Goal: Task Accomplishment & Management: Manage account settings

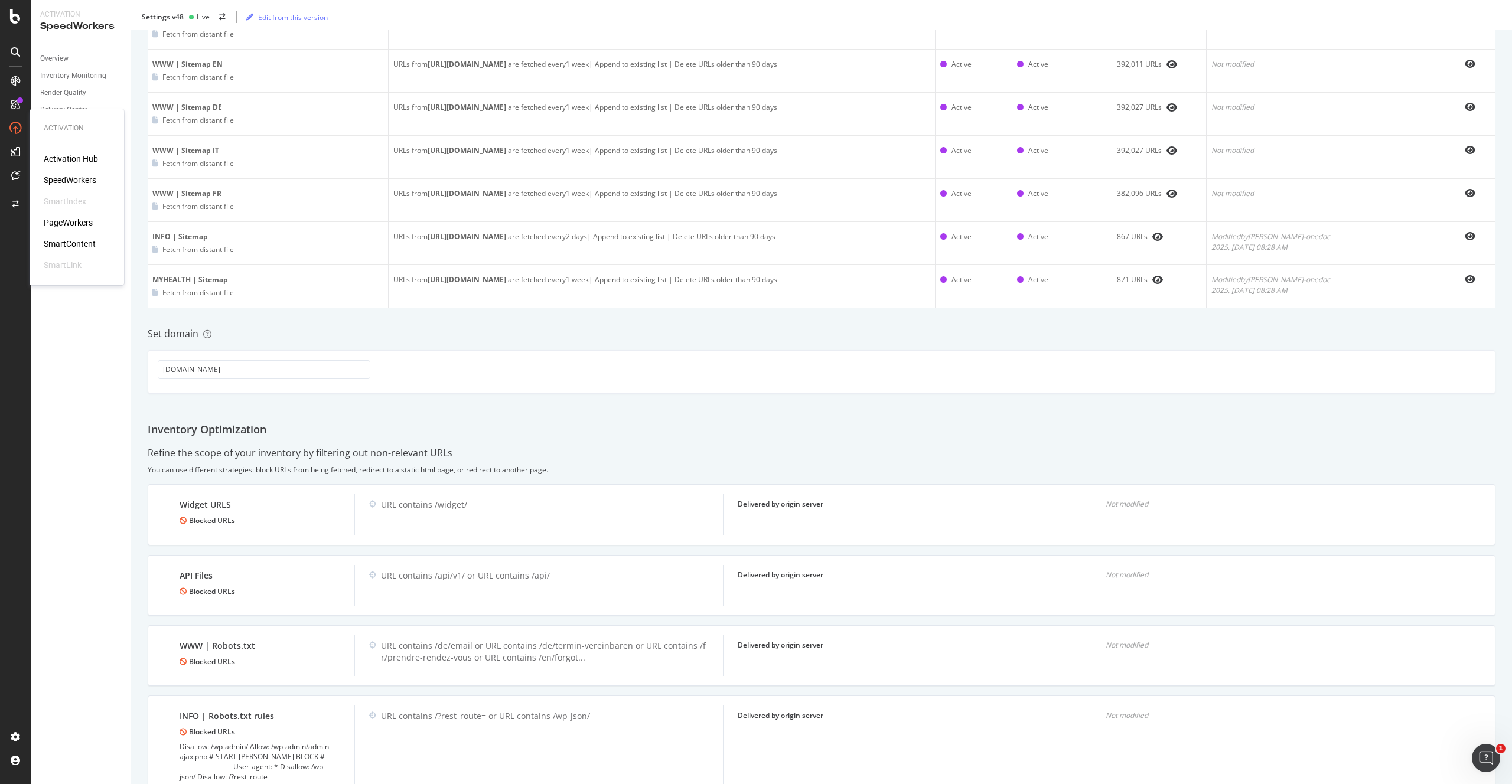
scroll to position [392, 0]
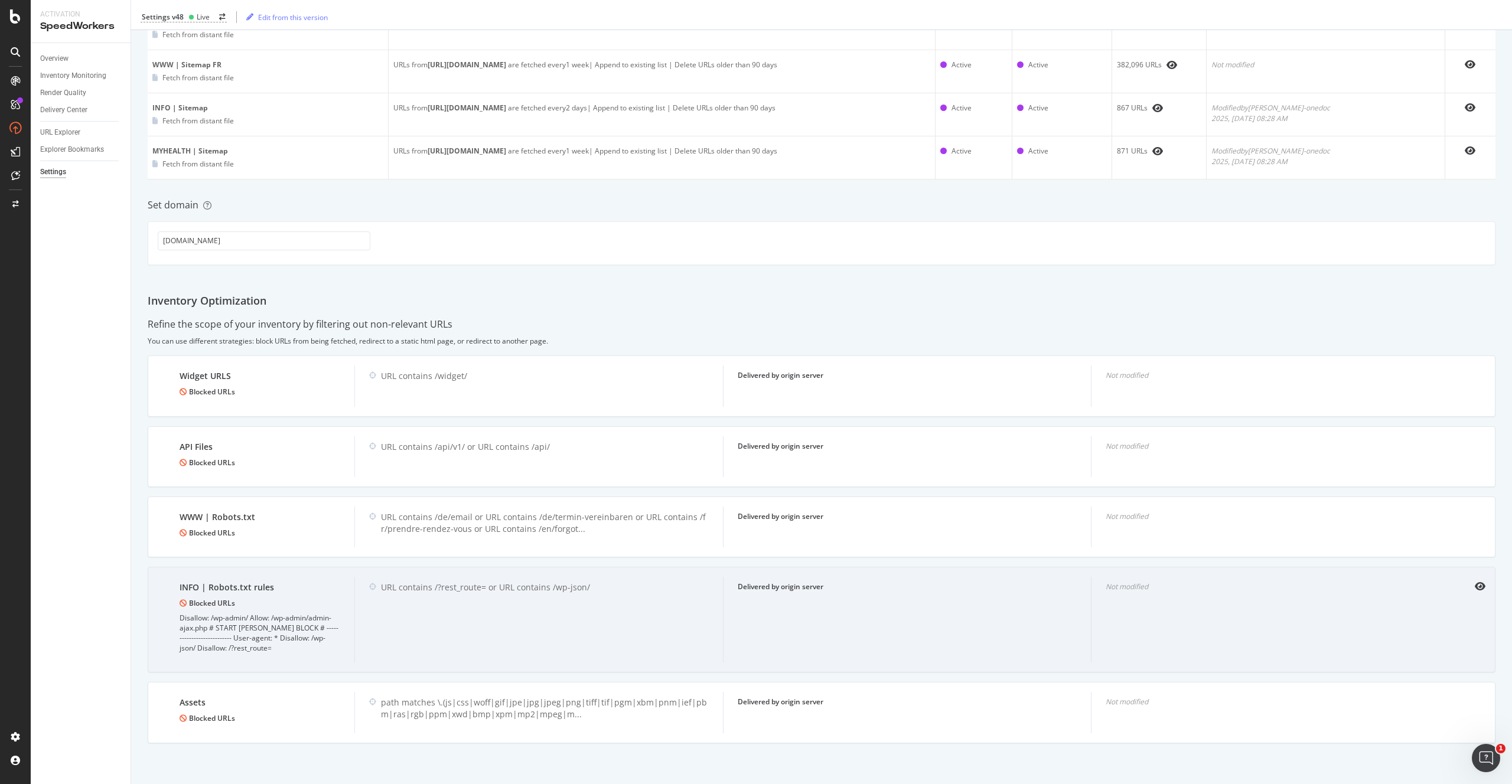
drag, startPoint x: 1481, startPoint y: 586, endPoint x: 1407, endPoint y: 637, distance: 89.9
click at [880, 493] on div "INFO | Robots.txt rules Blocked URLs Disallow: /wp-admin/ Allow: /wp-admin/admi…" at bounding box center [821, 619] width 1348 height 106
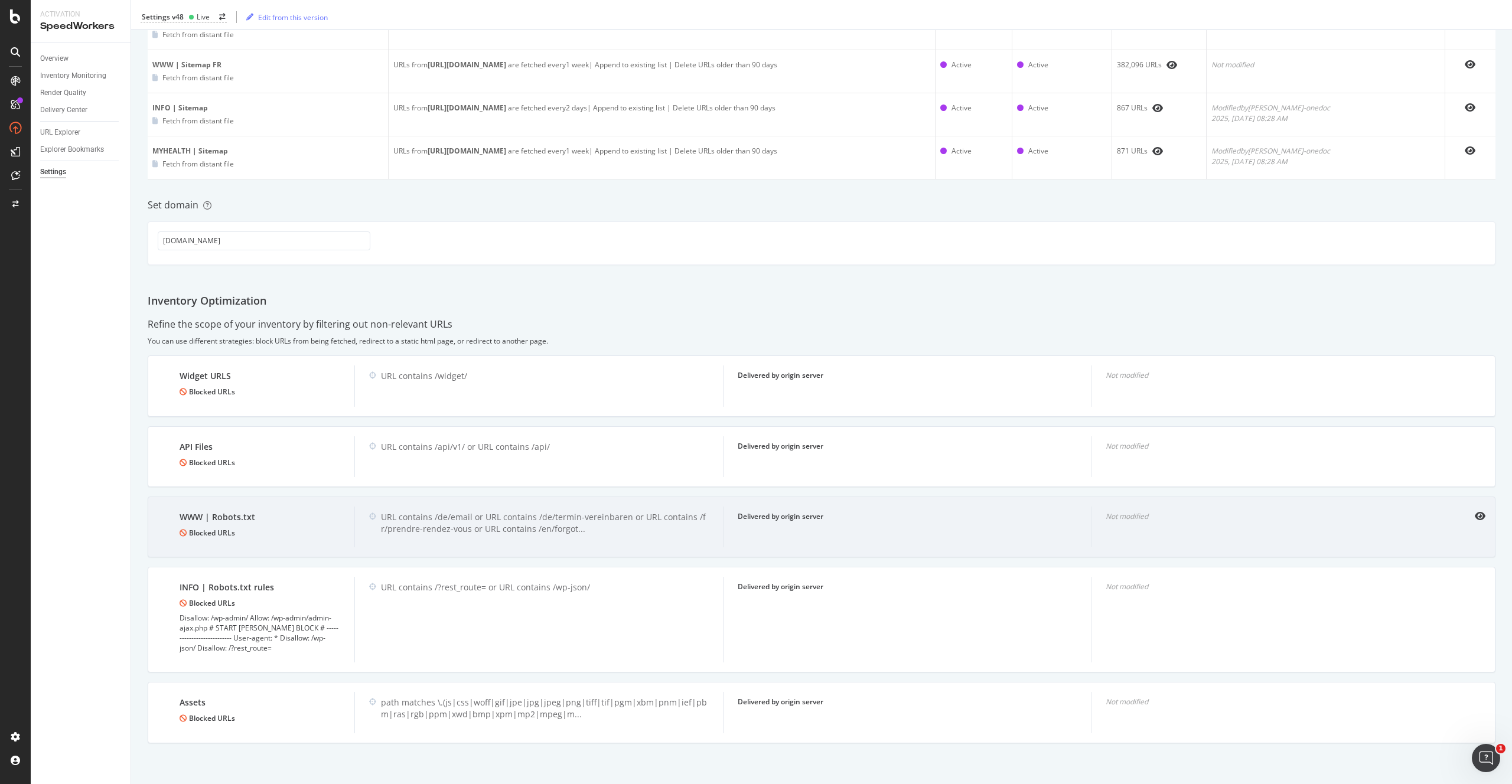
scroll to position [0, 0]
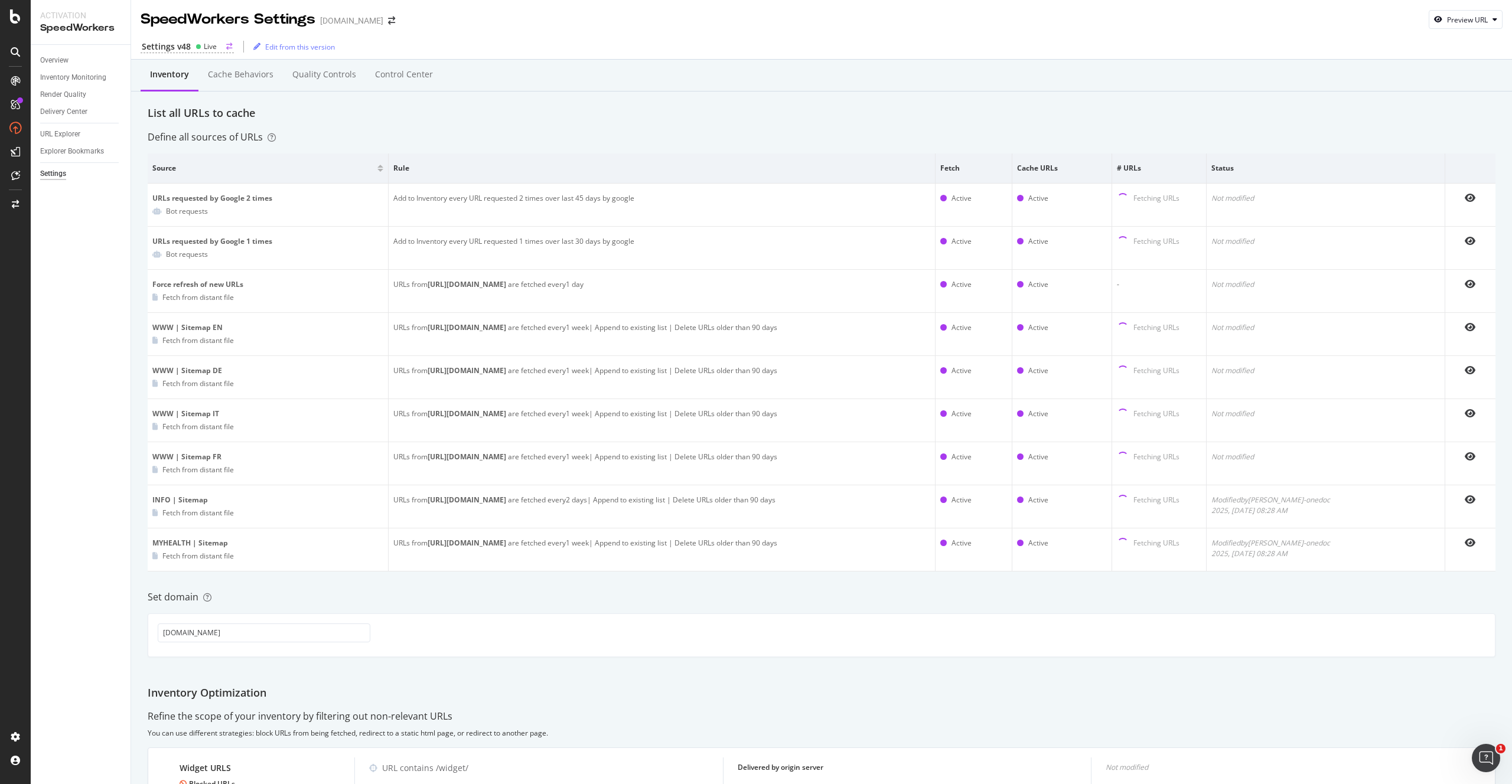
click at [210, 45] on div "Live" at bounding box center [211, 46] width 13 height 10
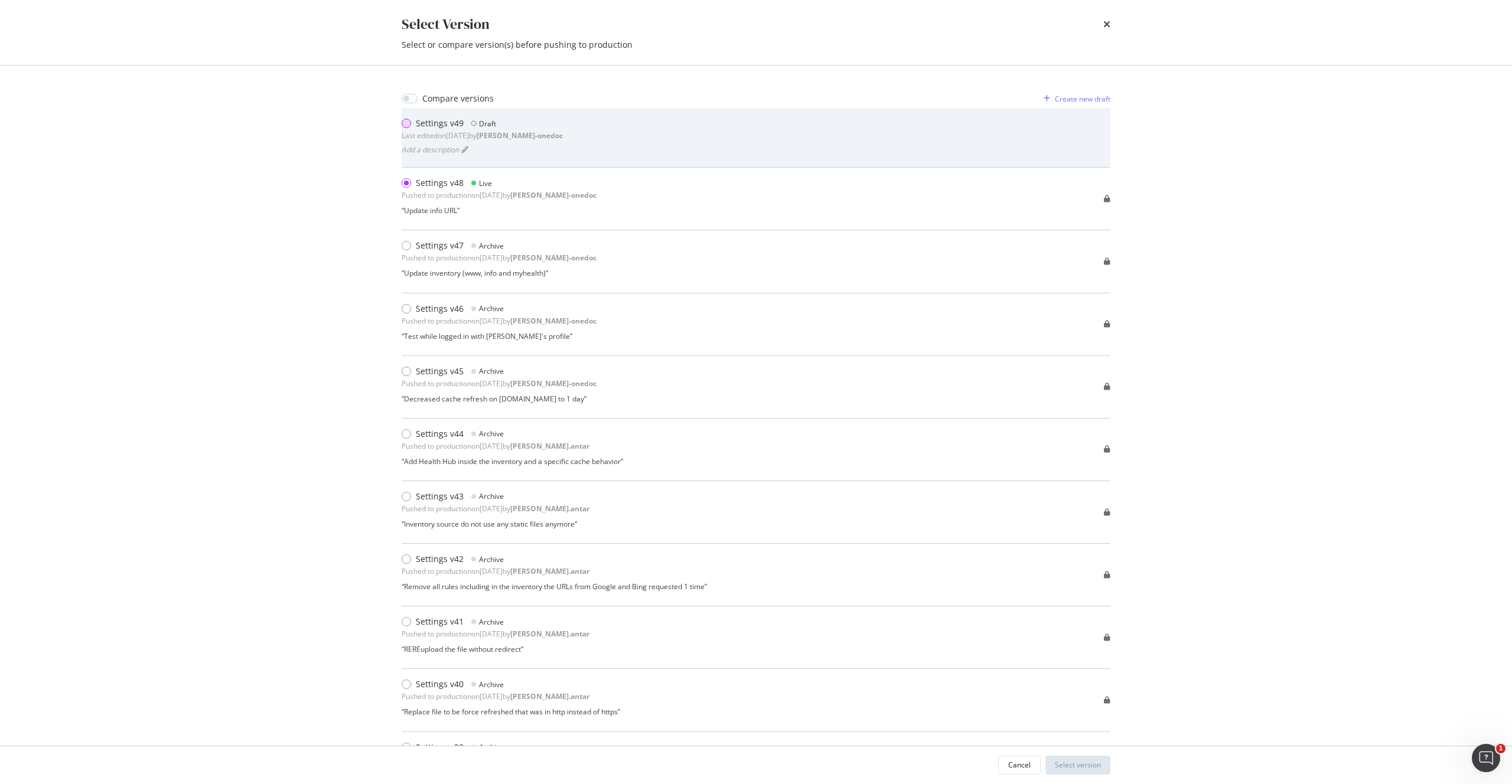
click at [407, 125] on div "modal" at bounding box center [407, 123] width 10 height 10
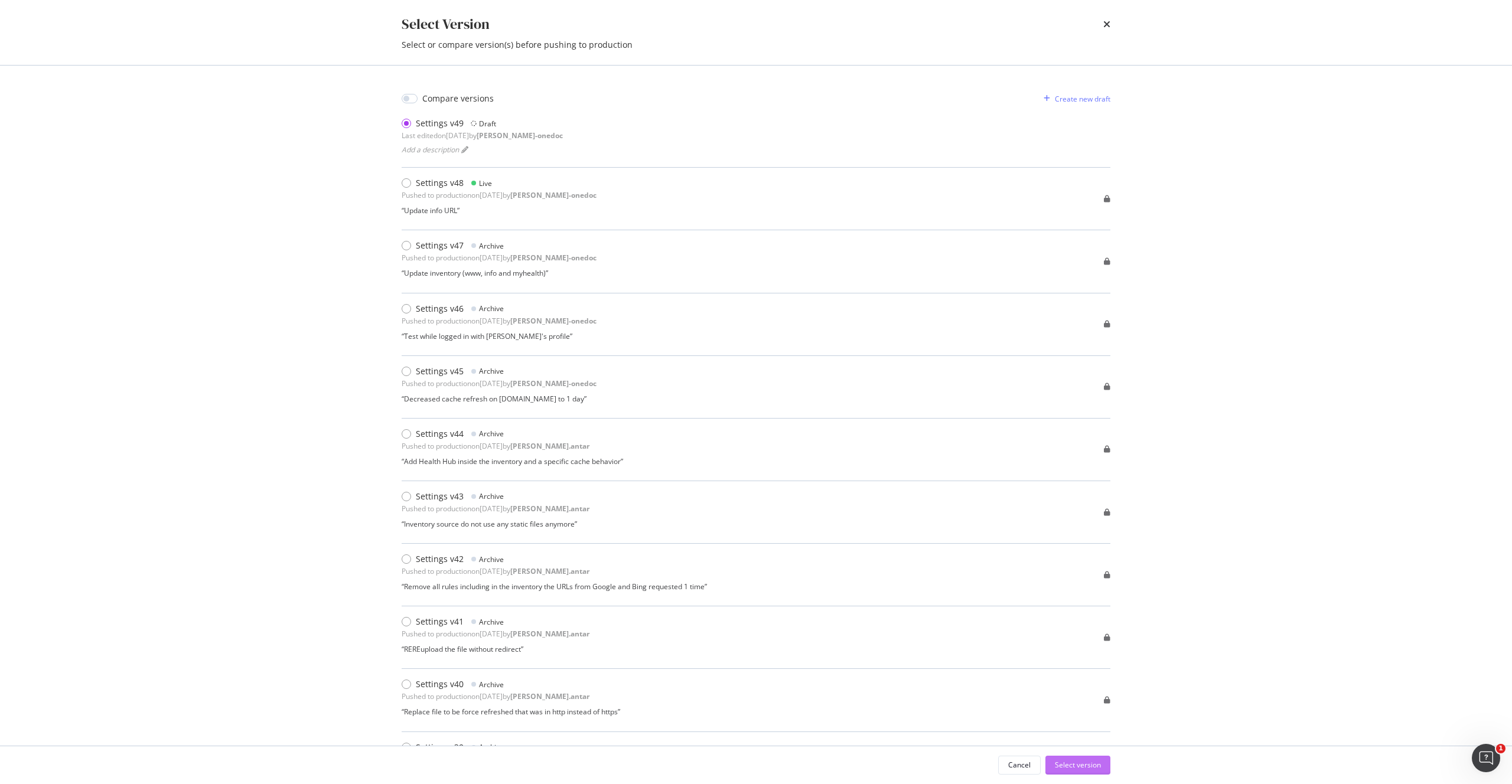
click at [1085, 761] on div "Select version" at bounding box center [1078, 764] width 46 height 10
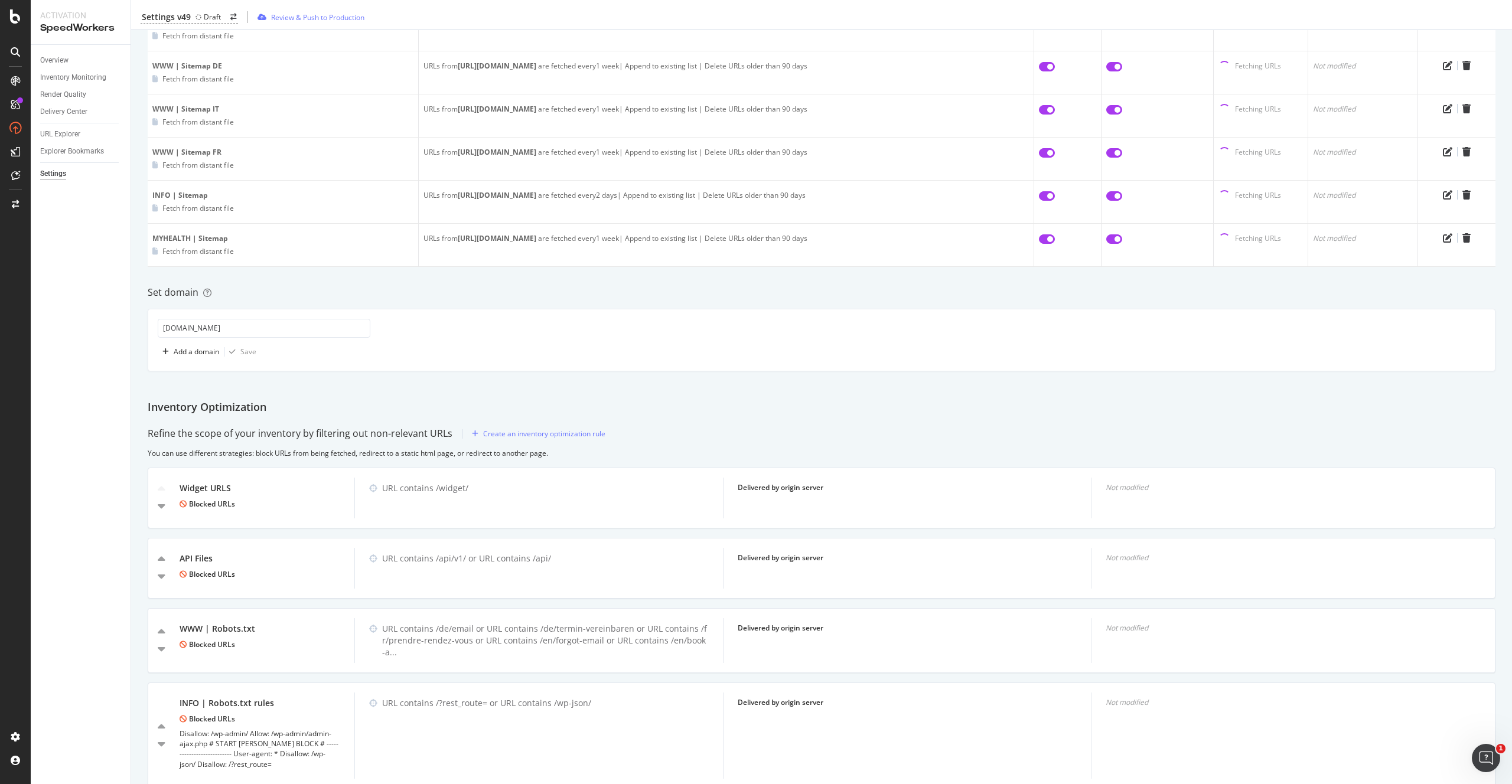
scroll to position [422, 0]
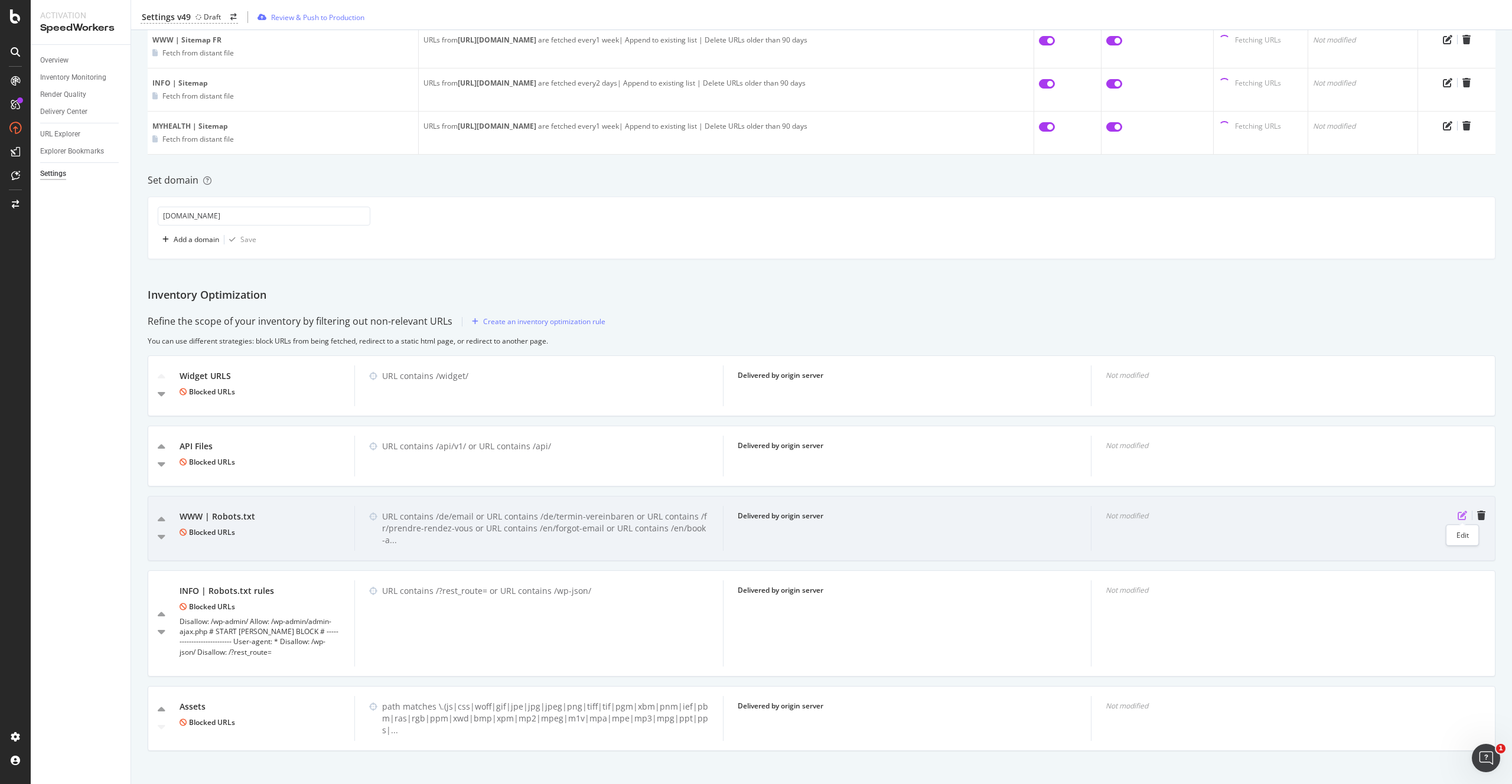
click at [1462, 514] on icon "pen-to-square" at bounding box center [1462, 515] width 10 height 10
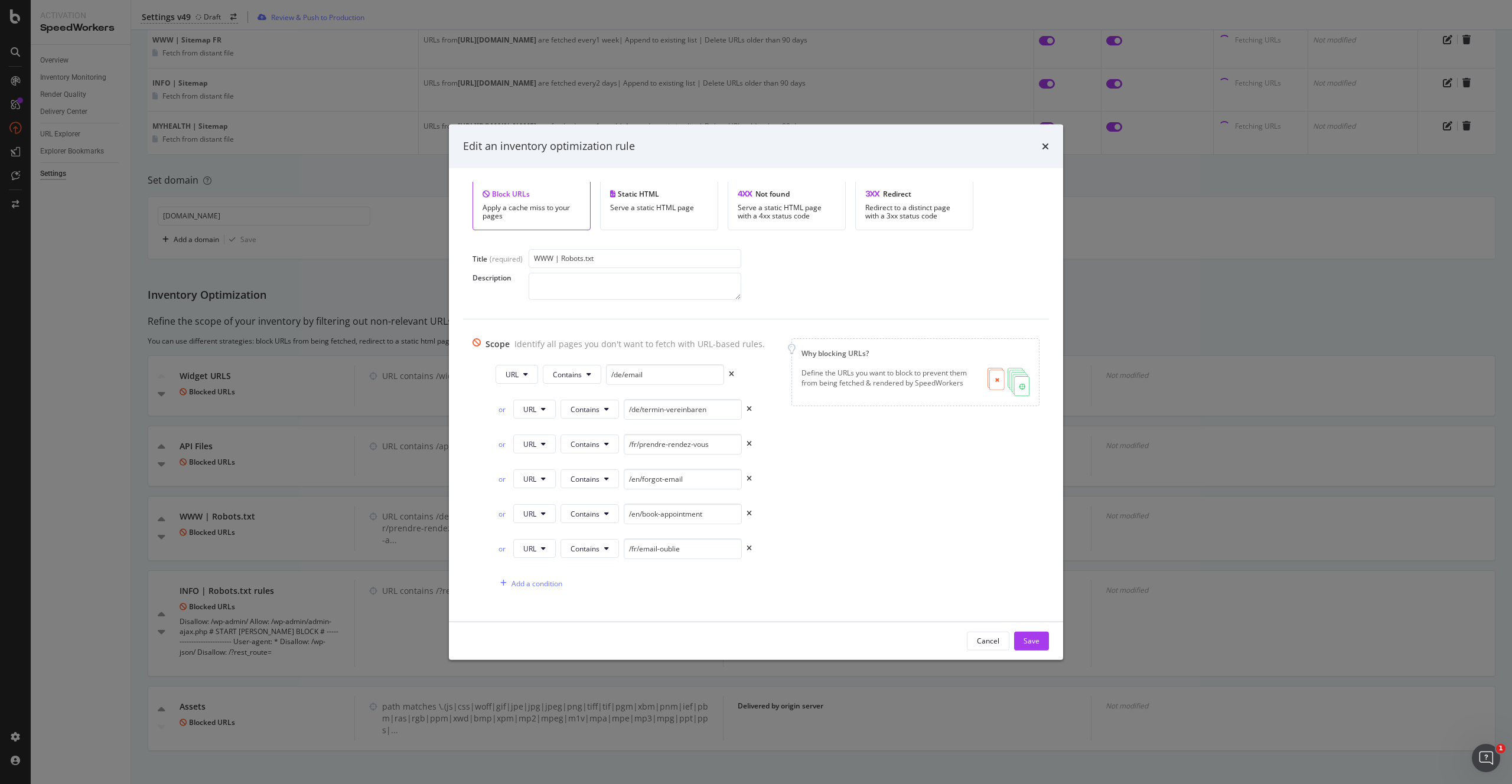
scroll to position [50, 0]
click at [581, 340] on div "Identify all pages you don't want to fetch with URL-based rules." at bounding box center [639, 337] width 250 height 12
click at [608, 340] on div "Identify all pages you don't want to fetch with URL-based rules." at bounding box center [639, 337] width 250 height 12
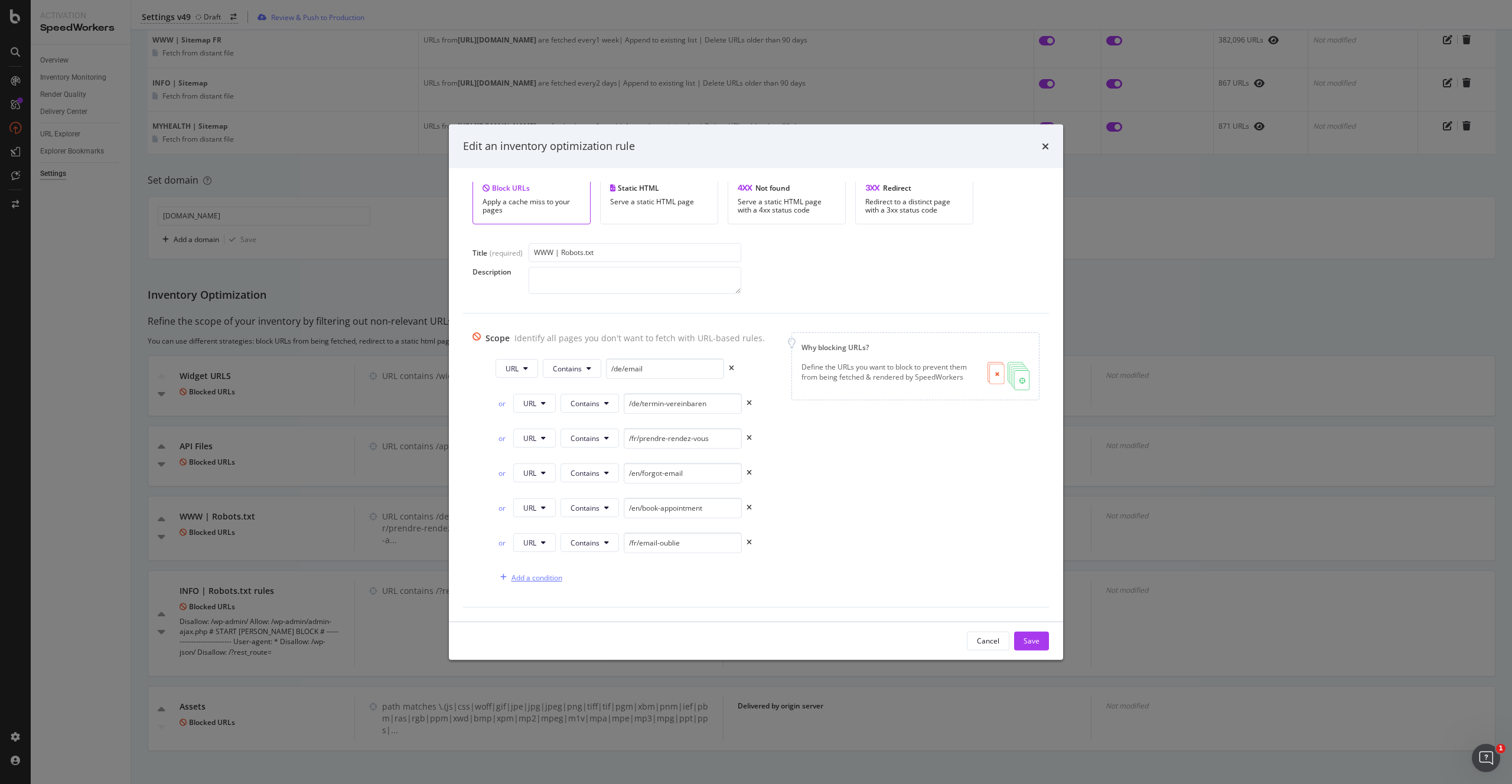
click at [527, 578] on div "Add a condition" at bounding box center [537, 577] width 51 height 10
click at [541, 578] on icon "modal" at bounding box center [543, 577] width 5 height 7
click at [585, 578] on span "Equals" at bounding box center [581, 577] width 22 height 10
click at [597, 403] on span "Ends With" at bounding box center [600, 402] width 70 height 11
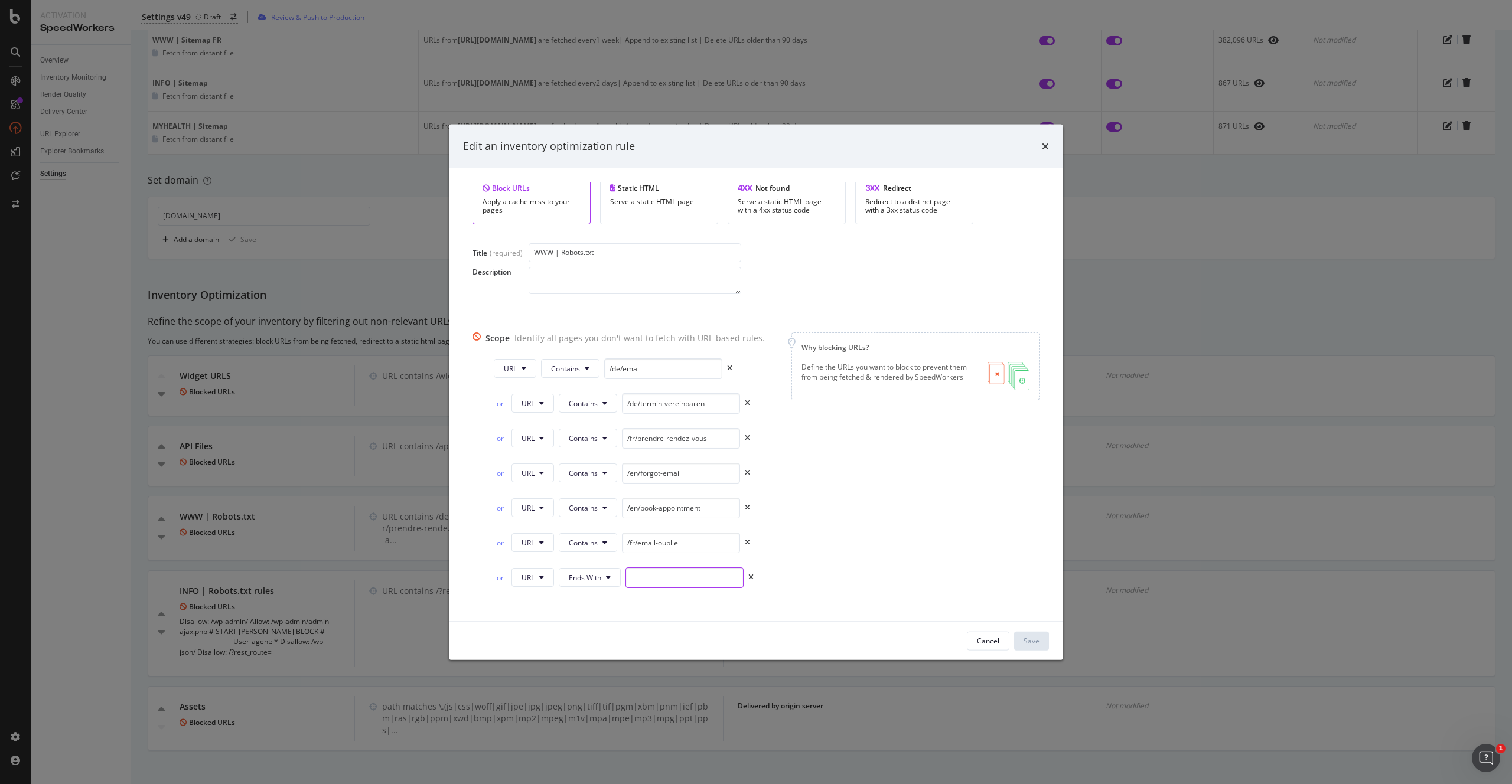
click at [674, 575] on input "modal" at bounding box center [684, 577] width 118 height 20
paste input "fr/profil"
click at [626, 577] on input "fr/profil" at bounding box center [684, 577] width 118 height 20
type input "/fr/profil"
click at [846, 591] on div "Scope Identify all pages you don't want to fetch with URL-based rules. URL Cont…" at bounding box center [756, 477] width 567 height 290
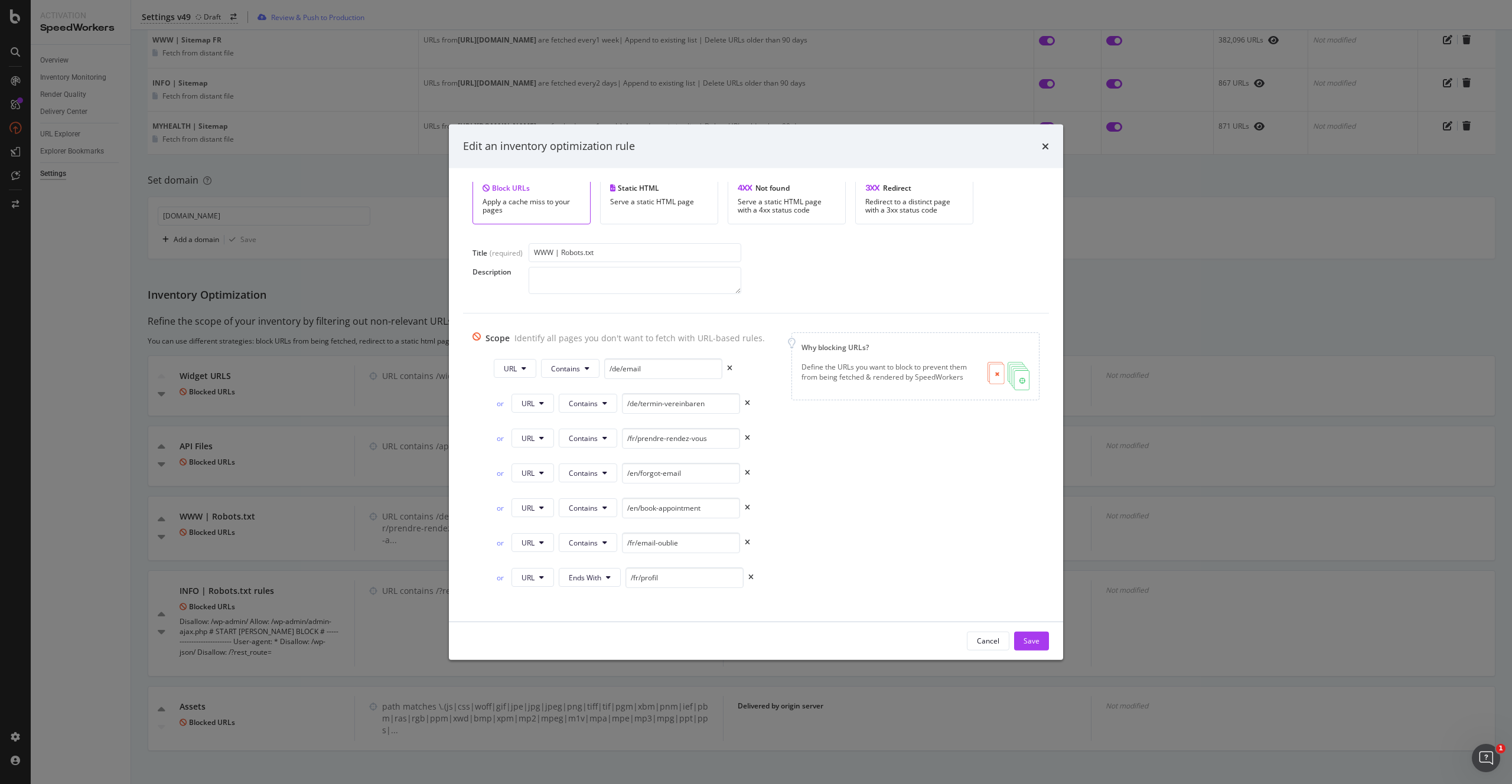
scroll to position [85, 0]
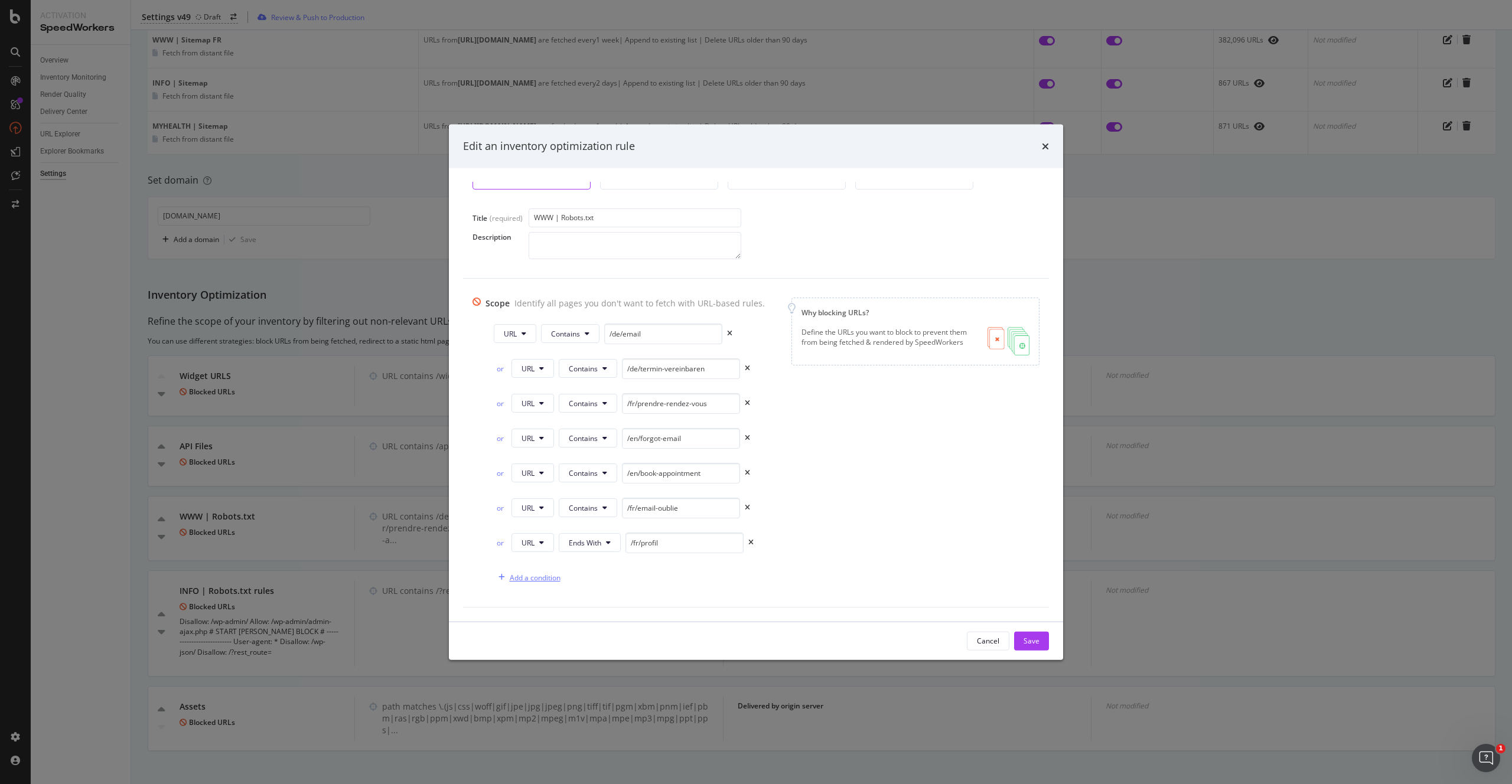
click at [532, 581] on div "Add a condition" at bounding box center [535, 577] width 51 height 10
click at [665, 583] on input "modal" at bounding box center [674, 577] width 118 height 20
paste input "/de/konto"
type input "/de/konto"
click at [585, 580] on button "Equals" at bounding box center [584, 577] width 52 height 19
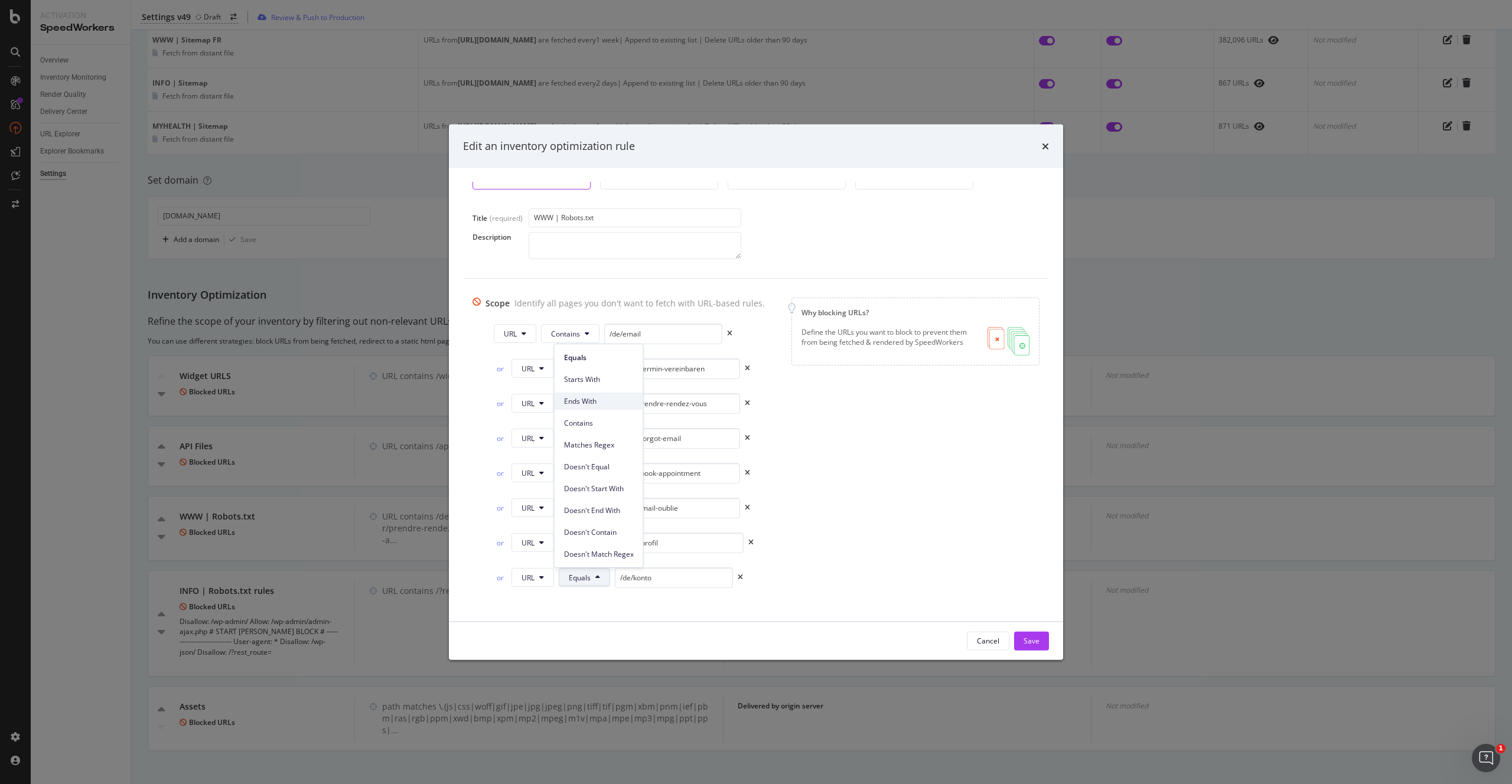
click at [598, 405] on span "Ends With" at bounding box center [599, 402] width 70 height 11
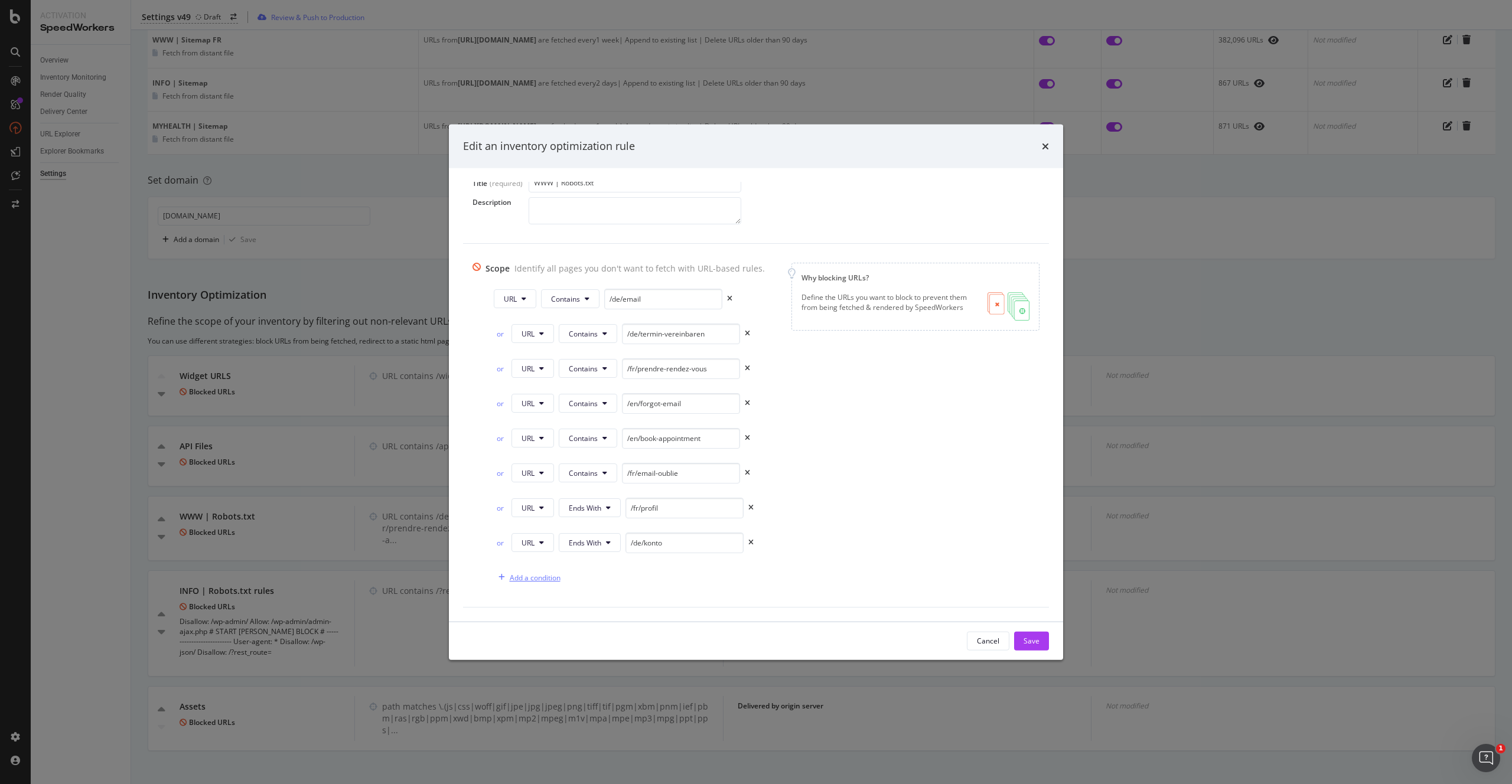
click at [535, 577] on div "Add a condition" at bounding box center [535, 577] width 51 height 10
click at [587, 578] on button "Equals" at bounding box center [584, 577] width 52 height 19
click at [604, 398] on span "Ends With" at bounding box center [599, 402] width 70 height 11
click at [647, 580] on input "modal" at bounding box center [684, 577] width 118 height 20
paste input "/it/profilo"
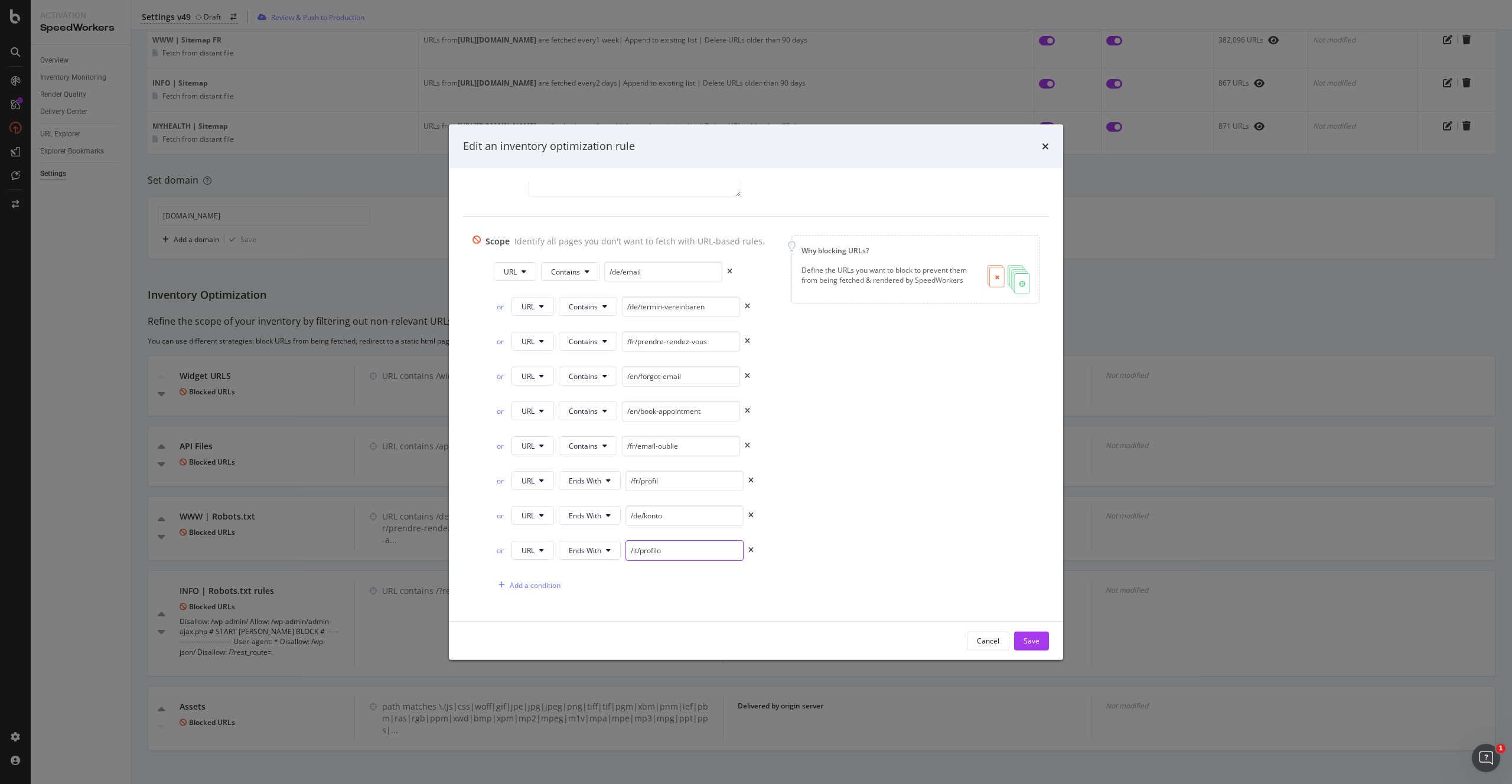
scroll to position [154, 0]
type input "/it/profilo"
click at [528, 578] on div "Add a condition" at bounding box center [535, 577] width 51 height 10
click at [583, 577] on span "Equals" at bounding box center [579, 577] width 22 height 10
click at [596, 400] on span "Ends With" at bounding box center [599, 402] width 70 height 11
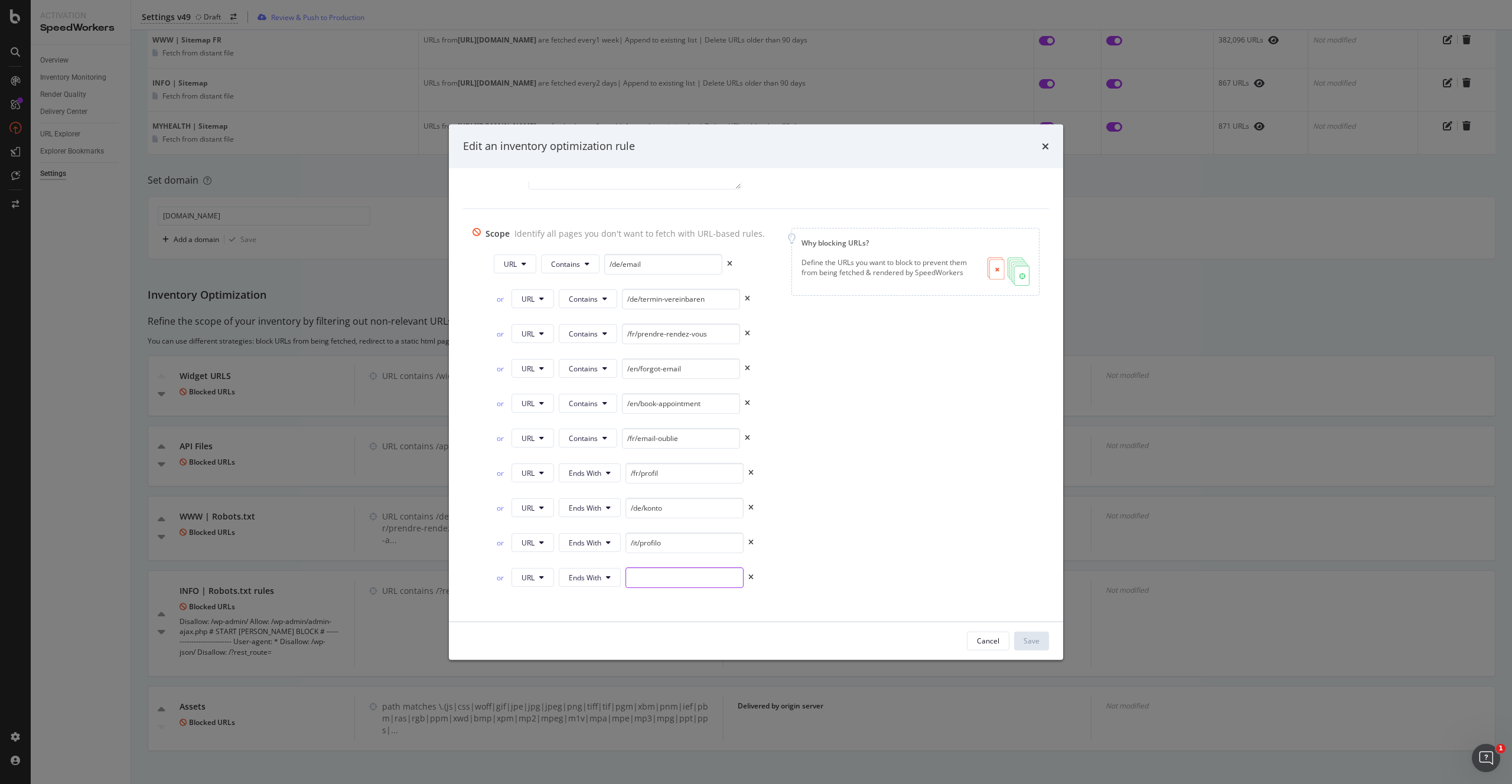
click at [656, 572] on input "modal" at bounding box center [684, 577] width 118 height 20
paste input "/en/profile"
type input "/en/profile"
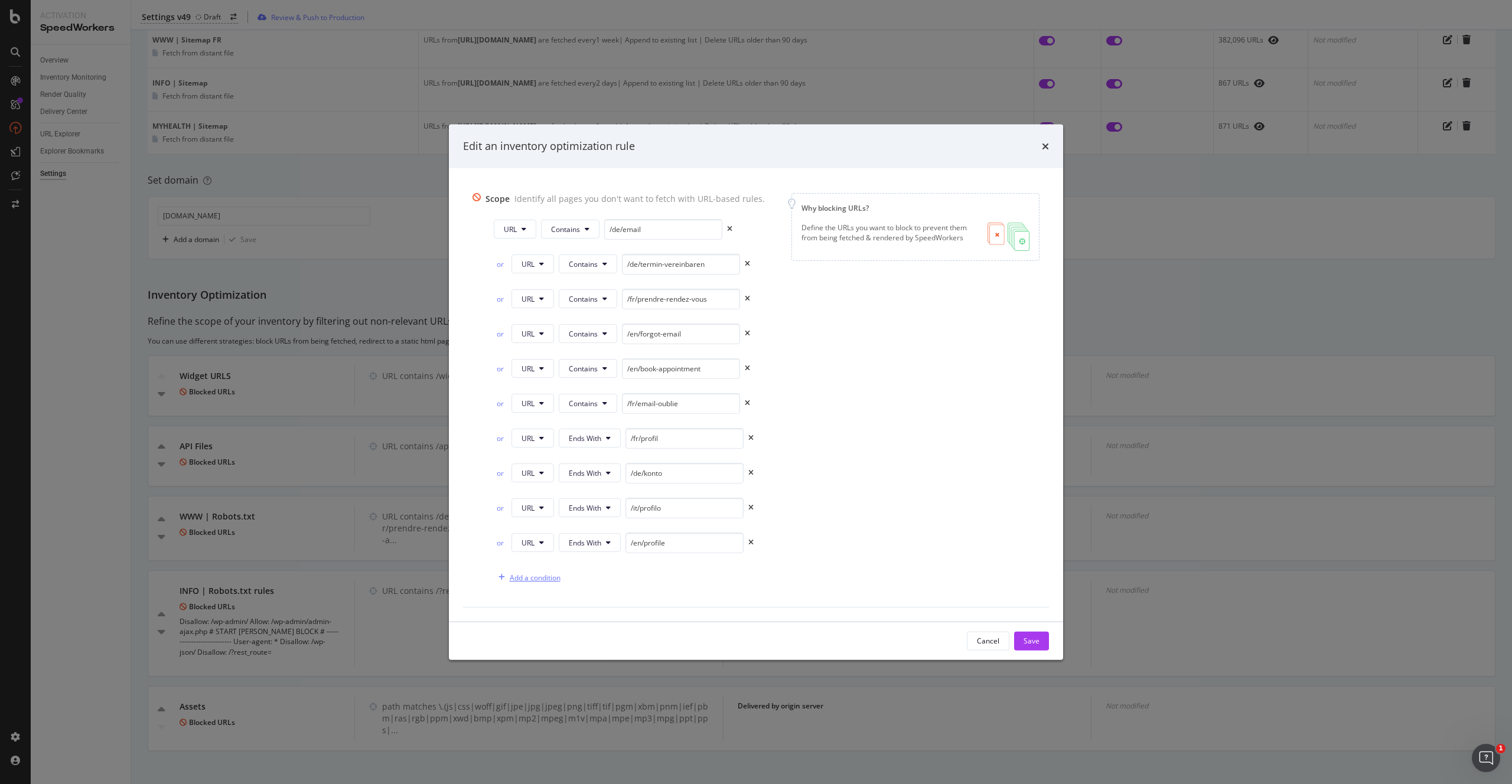
click at [547, 577] on div "Add a condition" at bounding box center [535, 577] width 51 height 10
click at [596, 581] on icon "modal" at bounding box center [598, 577] width 5 height 7
click at [597, 403] on span "Ends With" at bounding box center [599, 402] width 70 height 11
click at [674, 580] on input "modal" at bounding box center [684, 577] width 118 height 20
paste input "/en/appointments"
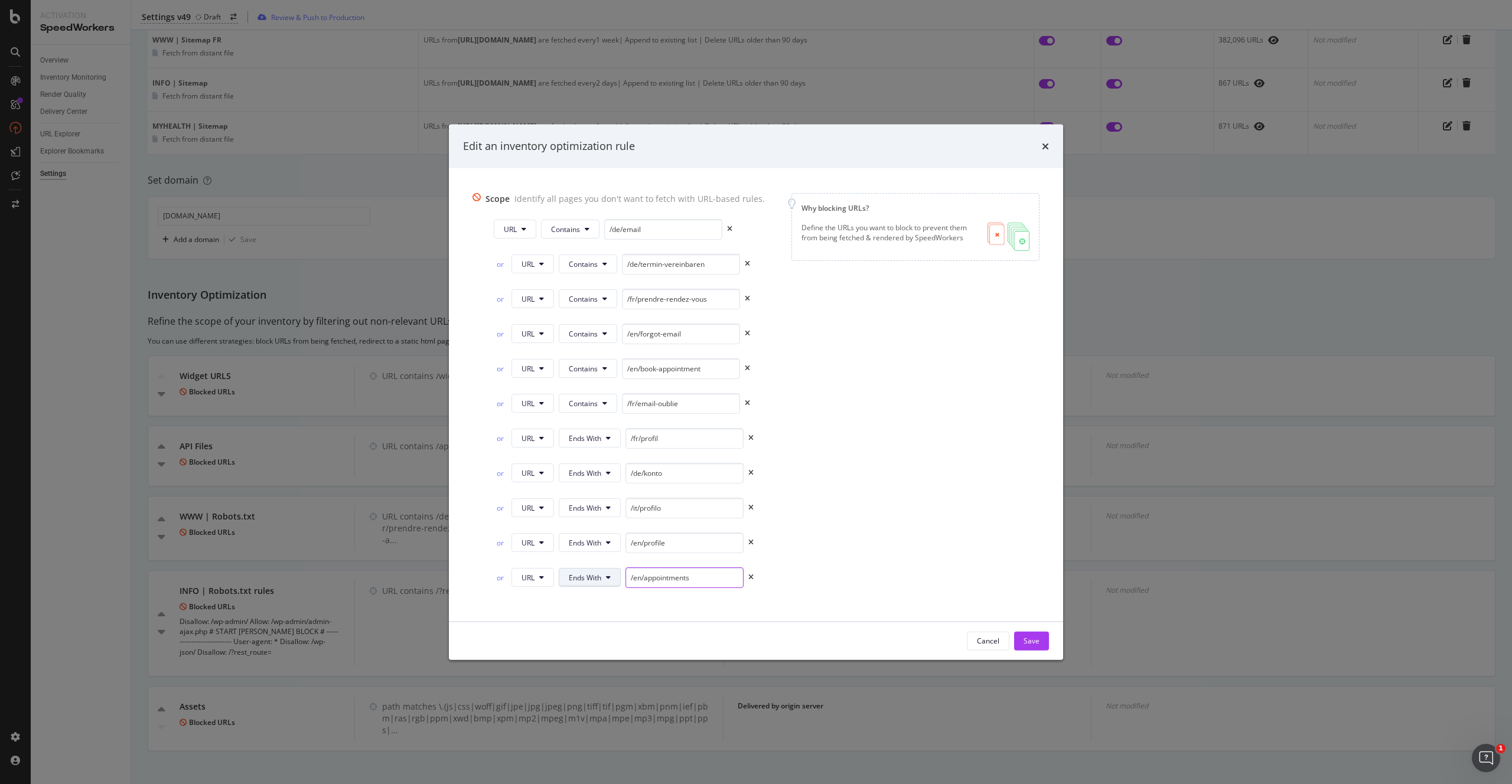
scroll to position [224, 0]
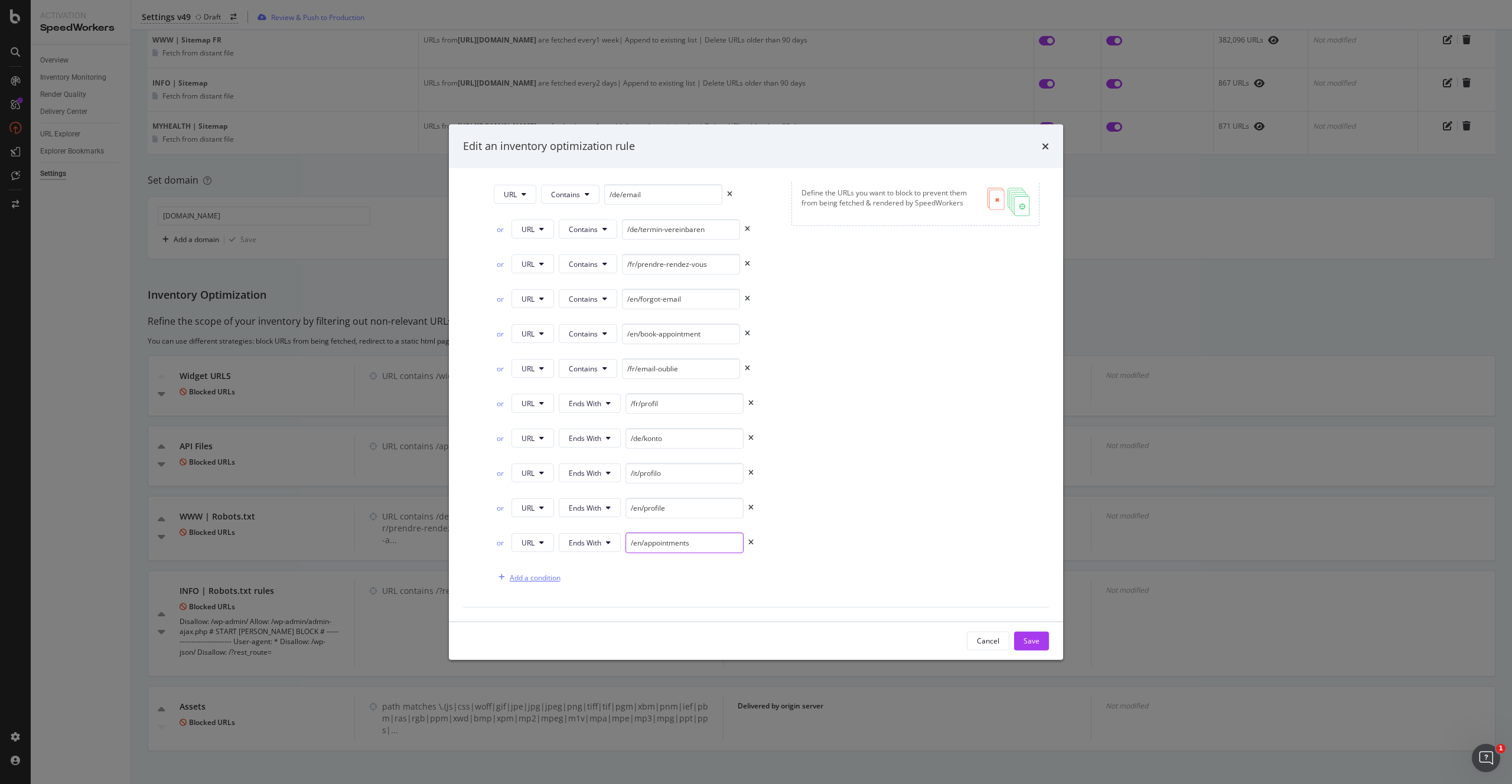
type input "/en/appointments"
click at [548, 575] on div "Add a condition" at bounding box center [535, 577] width 51 height 10
click at [600, 581] on button "Equals" at bounding box center [584, 577] width 52 height 19
click at [604, 411] on div "Contains" at bounding box center [599, 420] width 89 height 22
click at [595, 582] on button "Contains" at bounding box center [587, 577] width 58 height 19
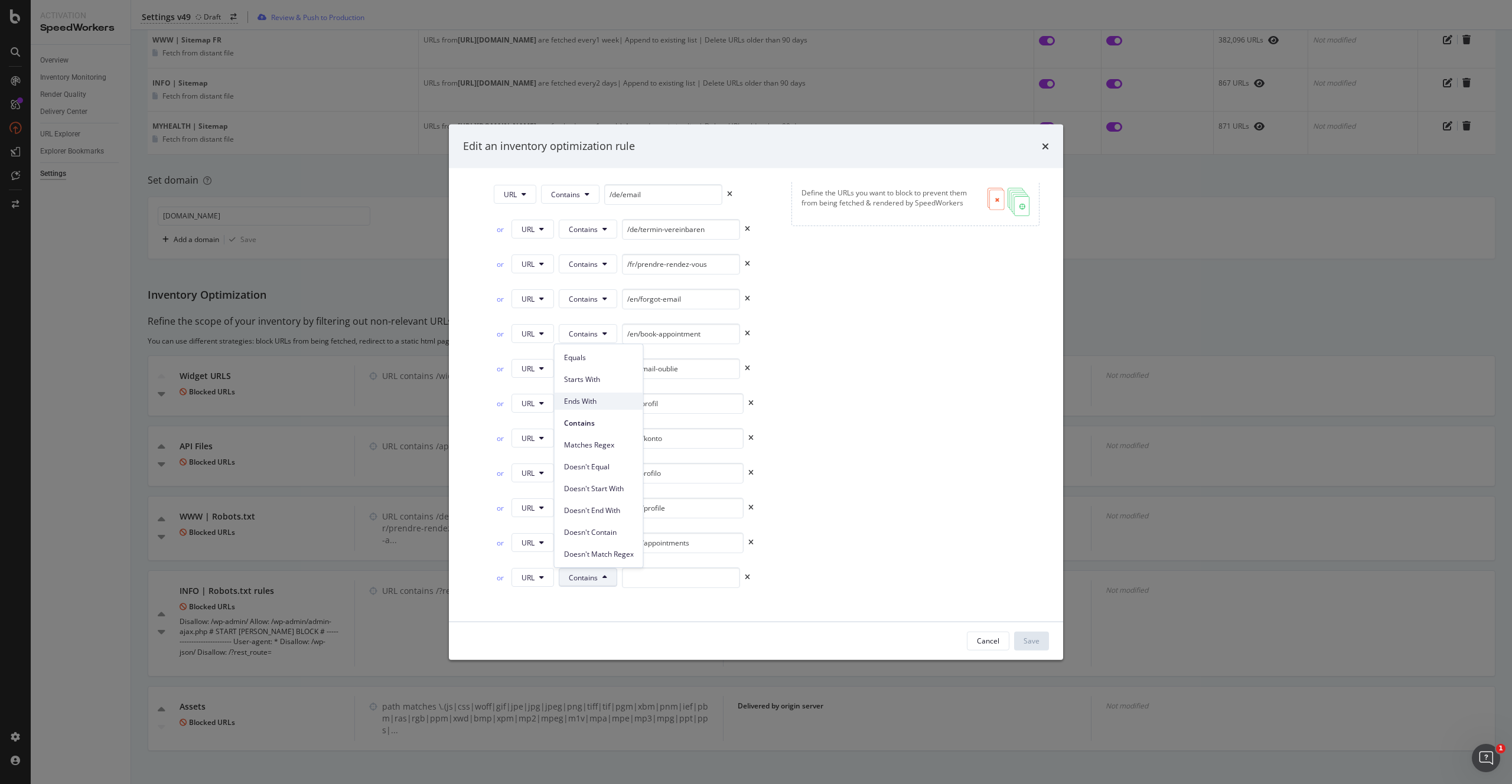
click at [609, 399] on span "Ends With" at bounding box center [599, 402] width 70 height 11
click at [672, 568] on input "modal" at bounding box center [684, 577] width 118 height 20
paste input "/de/termine"
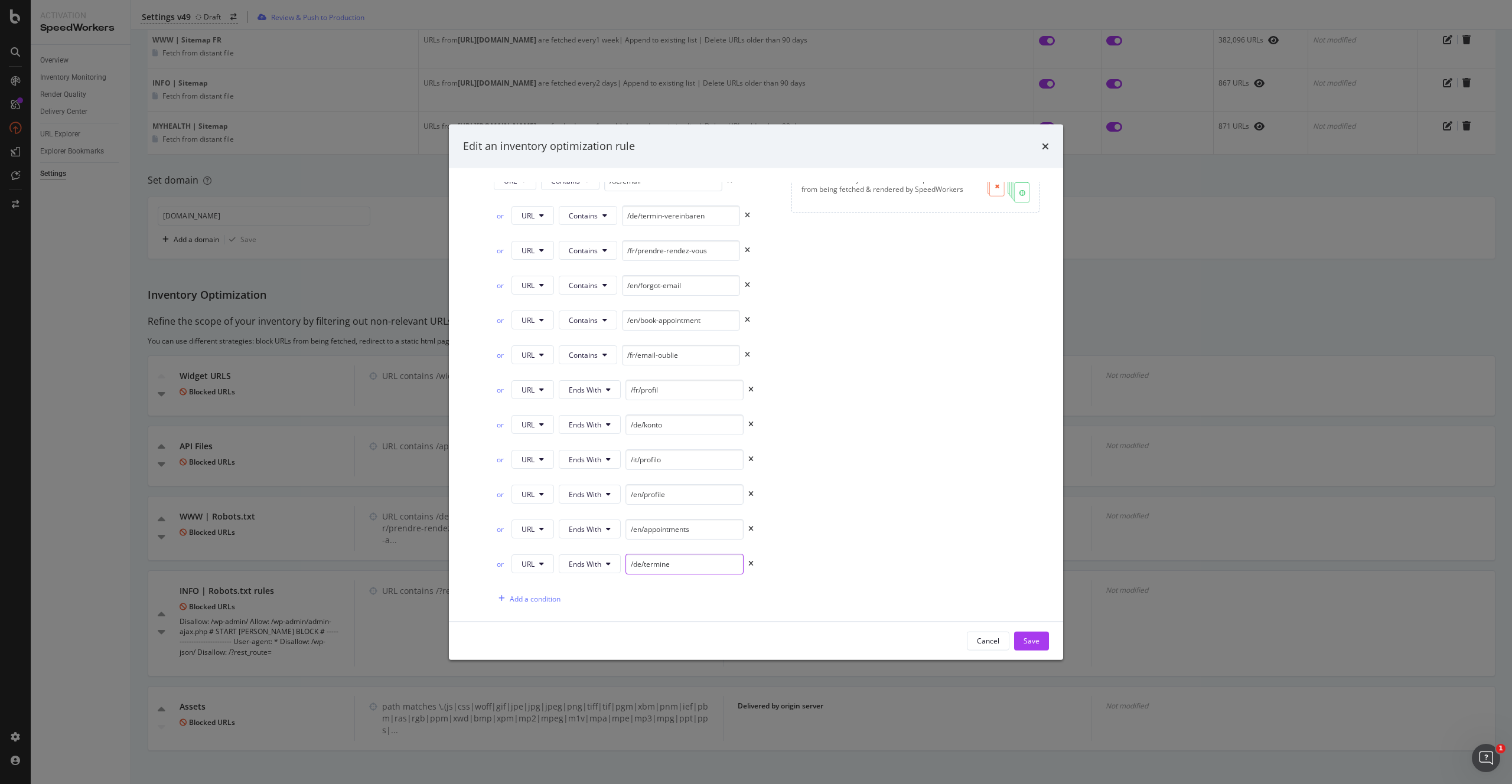
scroll to position [239, 0]
type input "/de/termine"
click at [537, 598] on div "Add a condition" at bounding box center [535, 597] width 51 height 10
click at [574, 597] on span "Equals" at bounding box center [579, 597] width 22 height 10
click at [600, 420] on span "Ends With" at bounding box center [599, 421] width 70 height 11
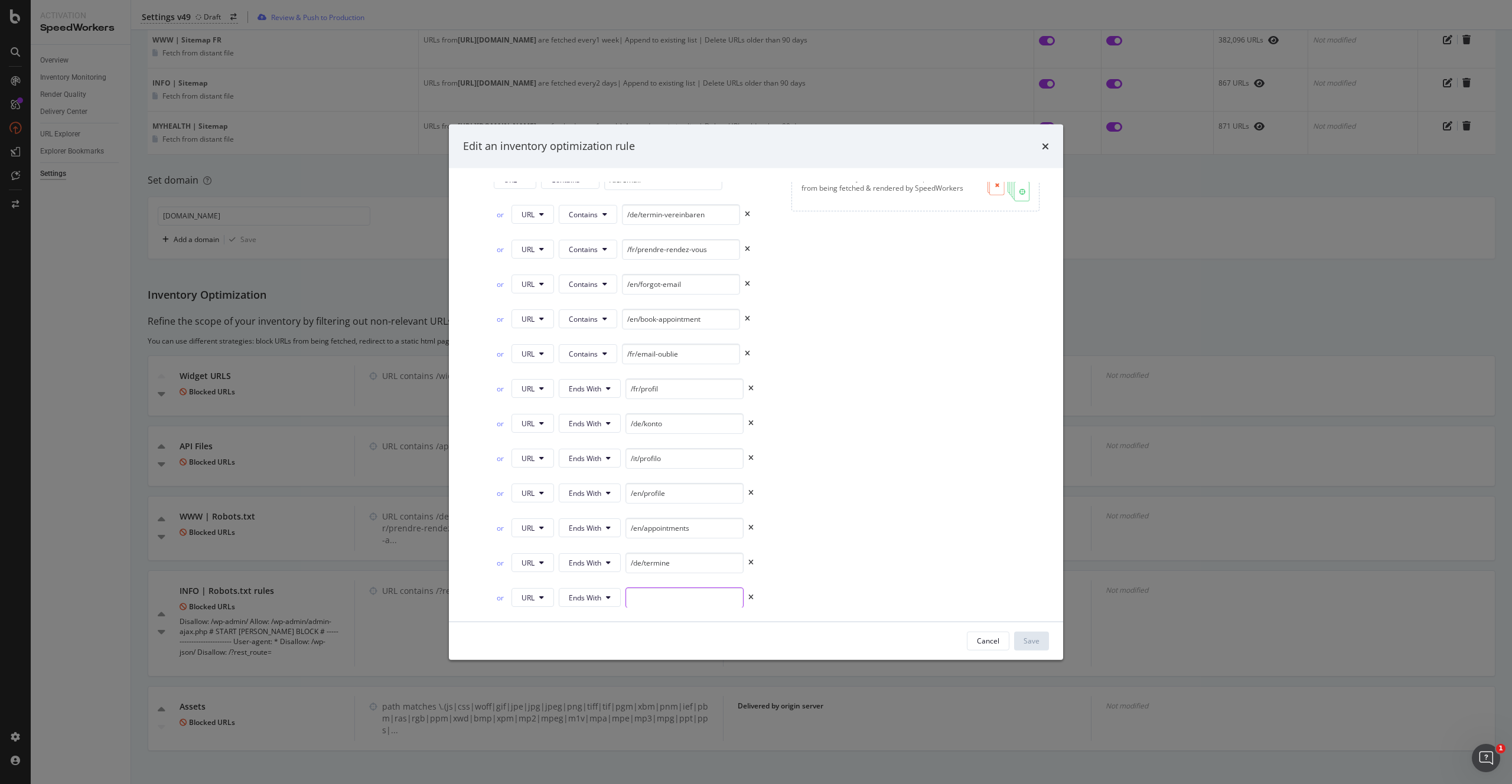
click at [657, 596] on input "modal" at bounding box center [684, 597] width 118 height 20
paste input "/fr/rendez-vous"
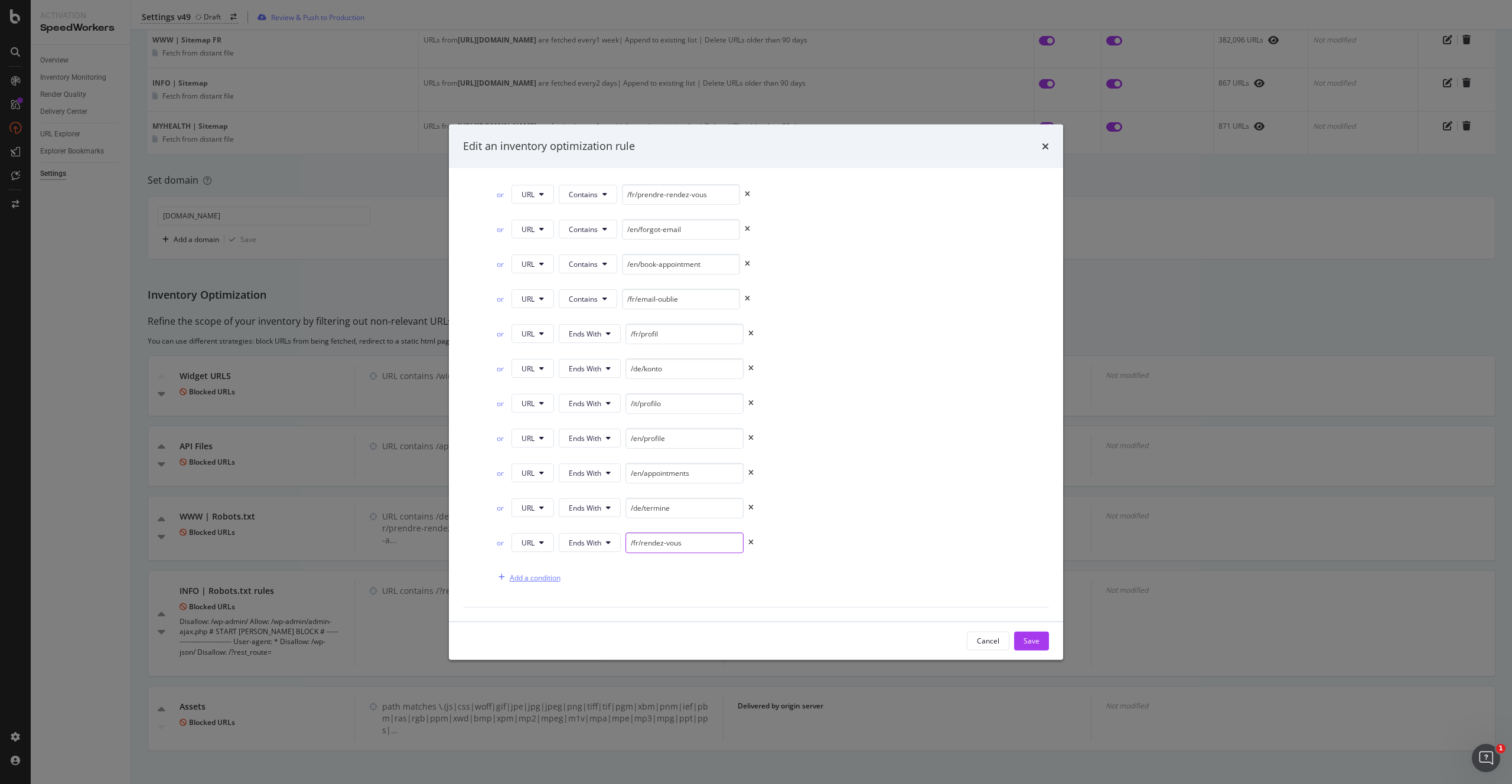
type input "/fr/rendez-vous"
click at [531, 575] on div "Add a condition" at bounding box center [535, 577] width 51 height 10
click at [578, 578] on span "Equals" at bounding box center [579, 577] width 22 height 10
click at [605, 408] on div "Ends With" at bounding box center [599, 401] width 89 height 17
click at [673, 589] on div "or URL Ends With" at bounding box center [629, 579] width 272 height 25
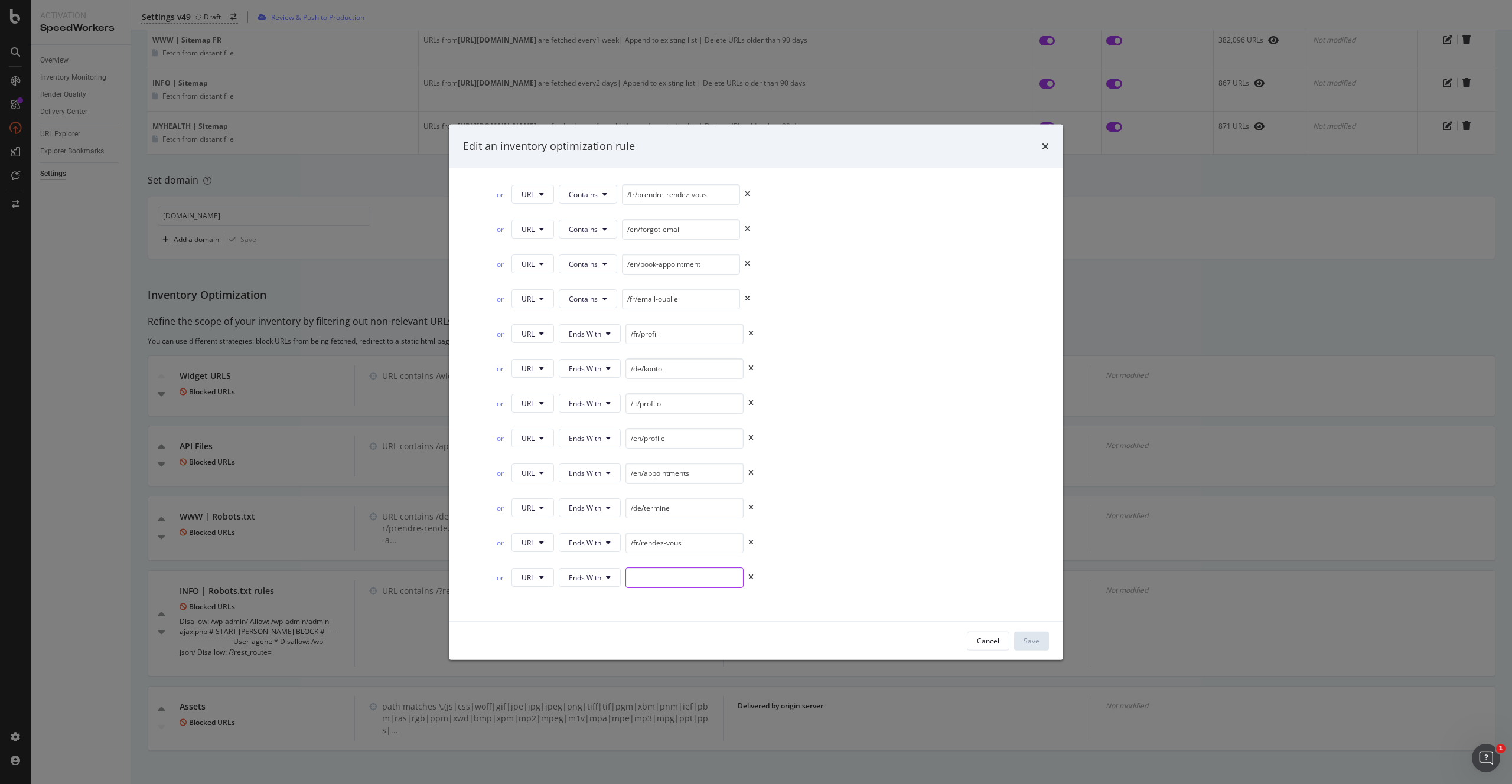
click at [671, 583] on input "modal" at bounding box center [684, 577] width 118 height 20
paste input "/it/appuntamenti"
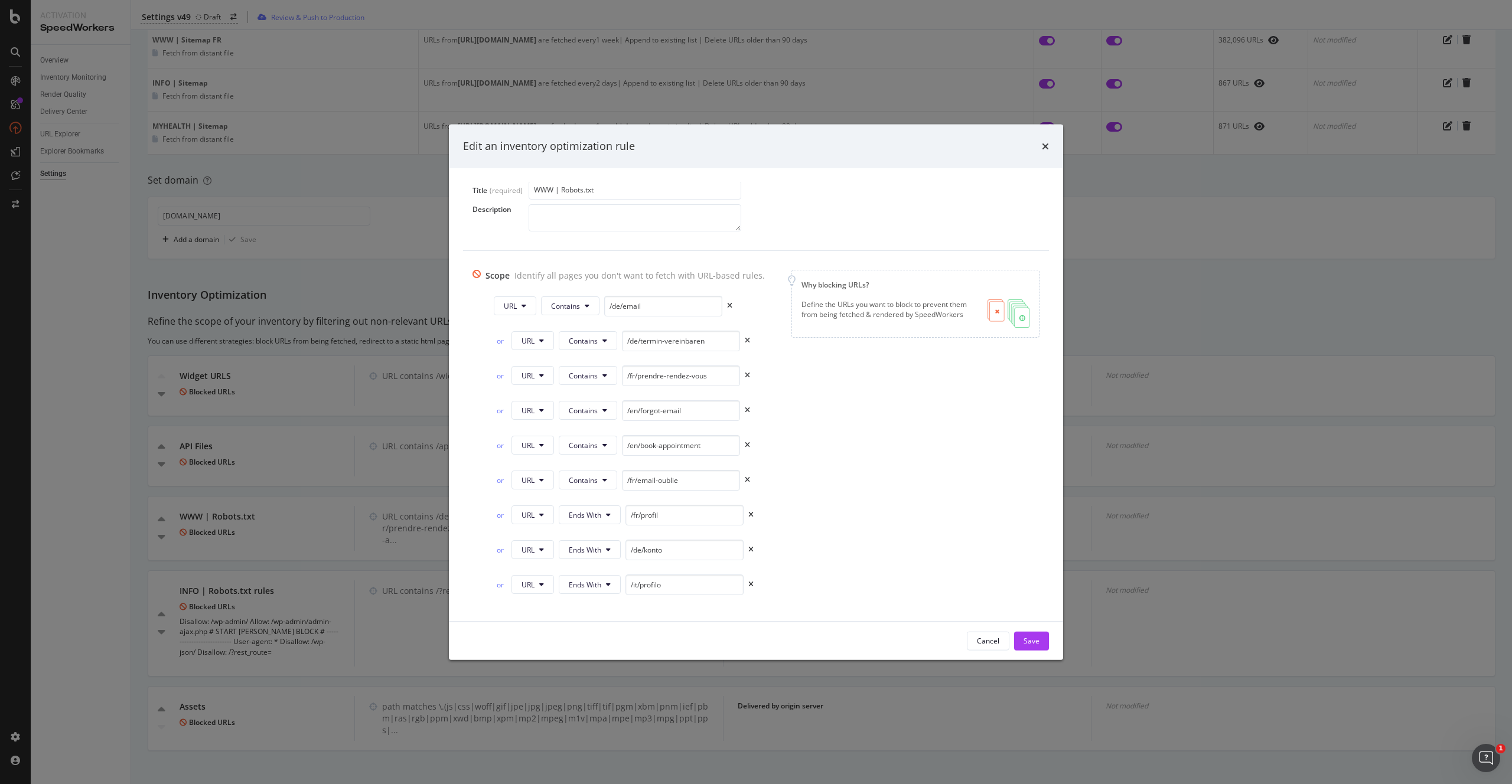
scroll to position [118, 0]
type input "/it/appuntamenti"
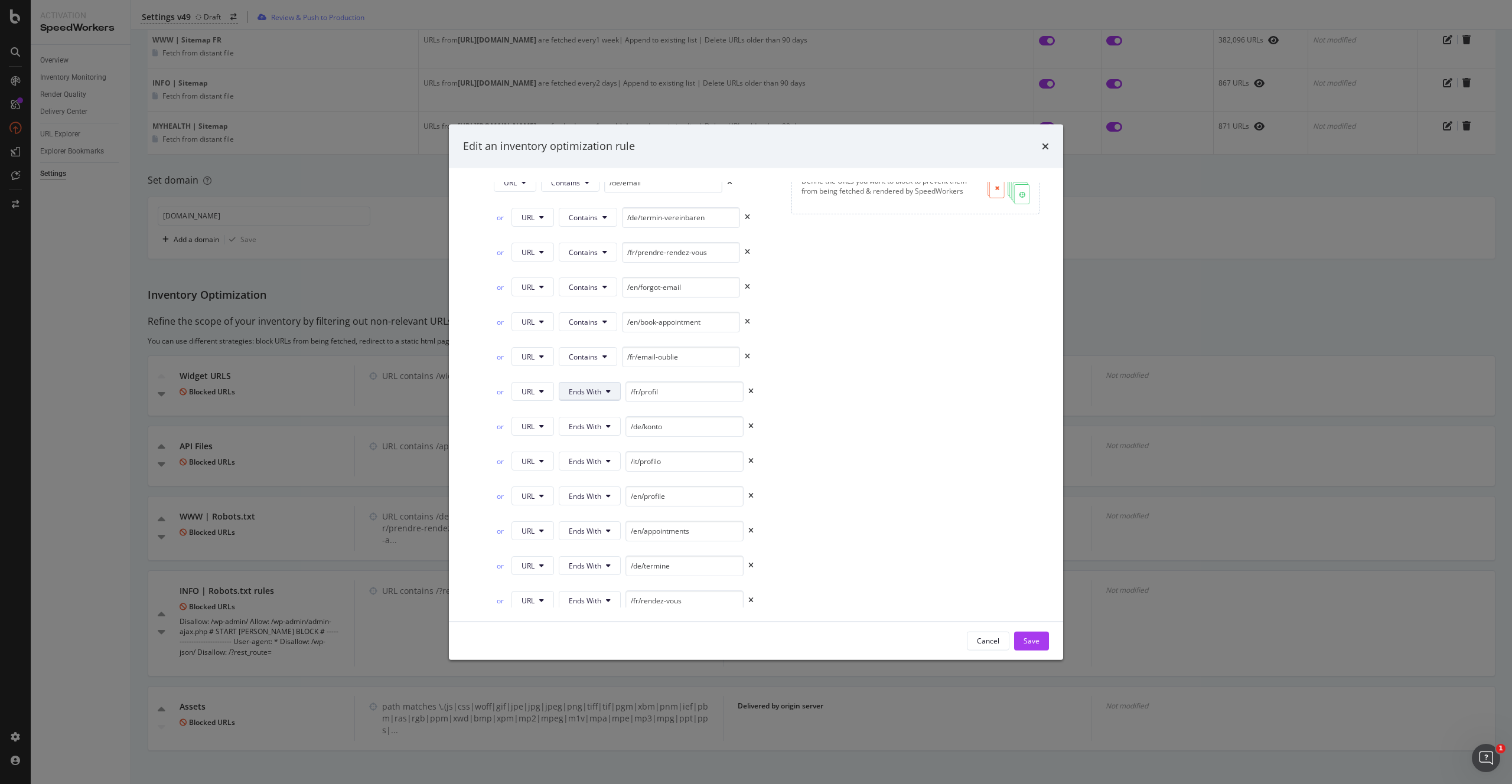
scroll to position [328, 0]
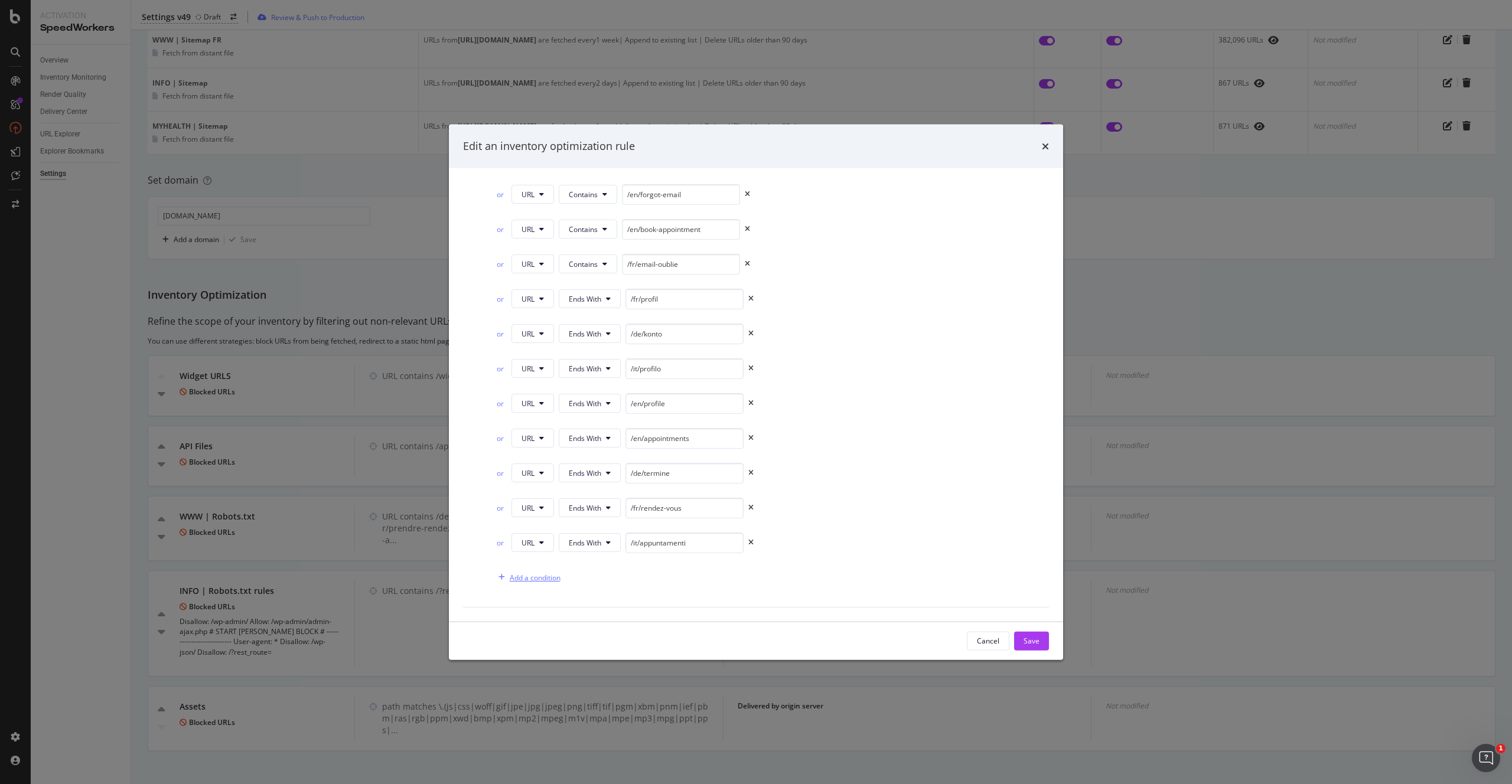
click at [521, 579] on div "Add a condition" at bounding box center [535, 577] width 51 height 10
click at [585, 580] on button "Equals" at bounding box center [584, 577] width 52 height 19
click at [600, 399] on span "Ends With" at bounding box center [599, 402] width 70 height 11
click at [674, 579] on input "modal" at bounding box center [684, 577] width 118 height 20
paste input "/it/password-dimenticata"
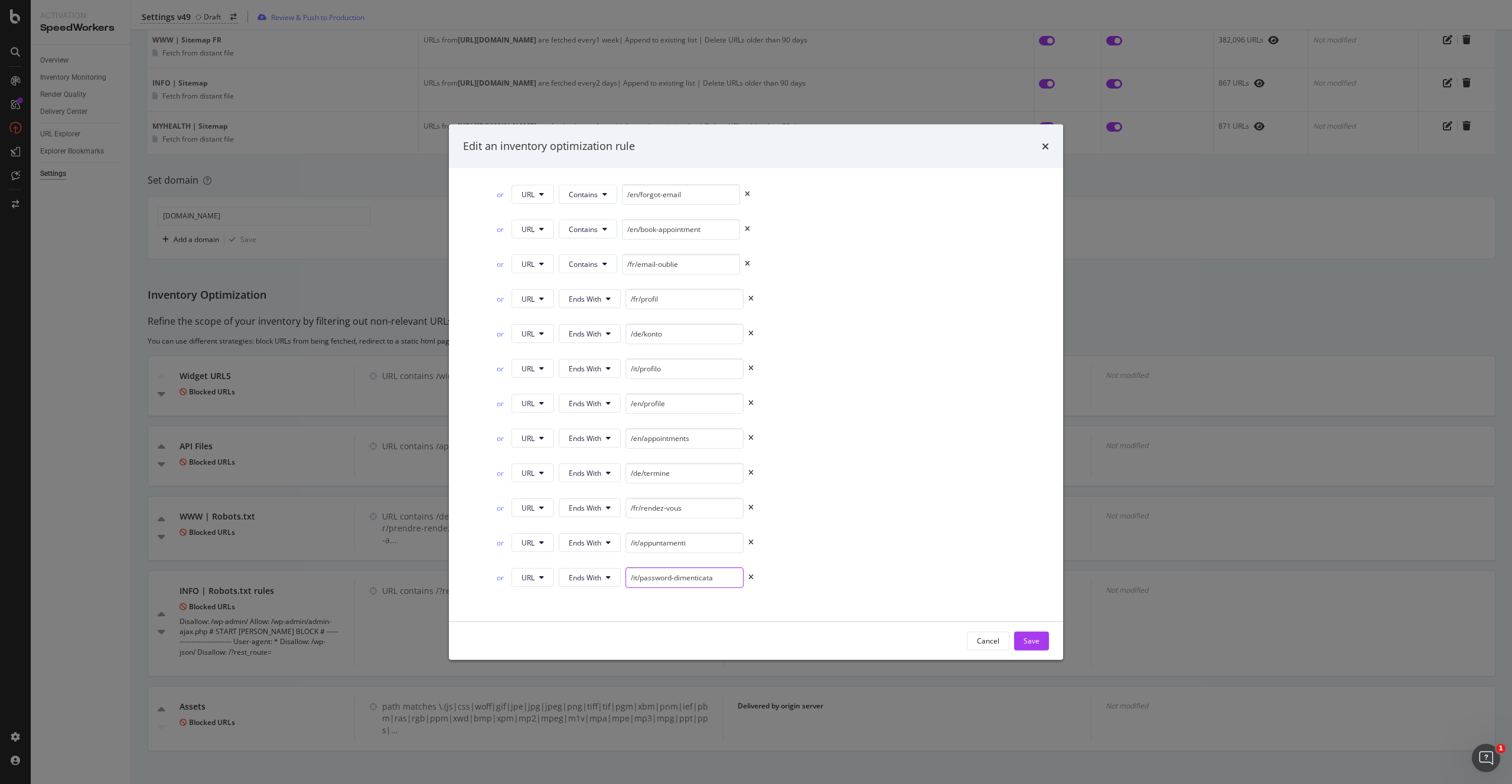
type input "/it/password-dimenticata"
click at [749, 544] on icon "times" at bounding box center [751, 542] width 5 height 7
drag, startPoint x: 608, startPoint y: 200, endPoint x: 662, endPoint y: 200, distance: 54.0
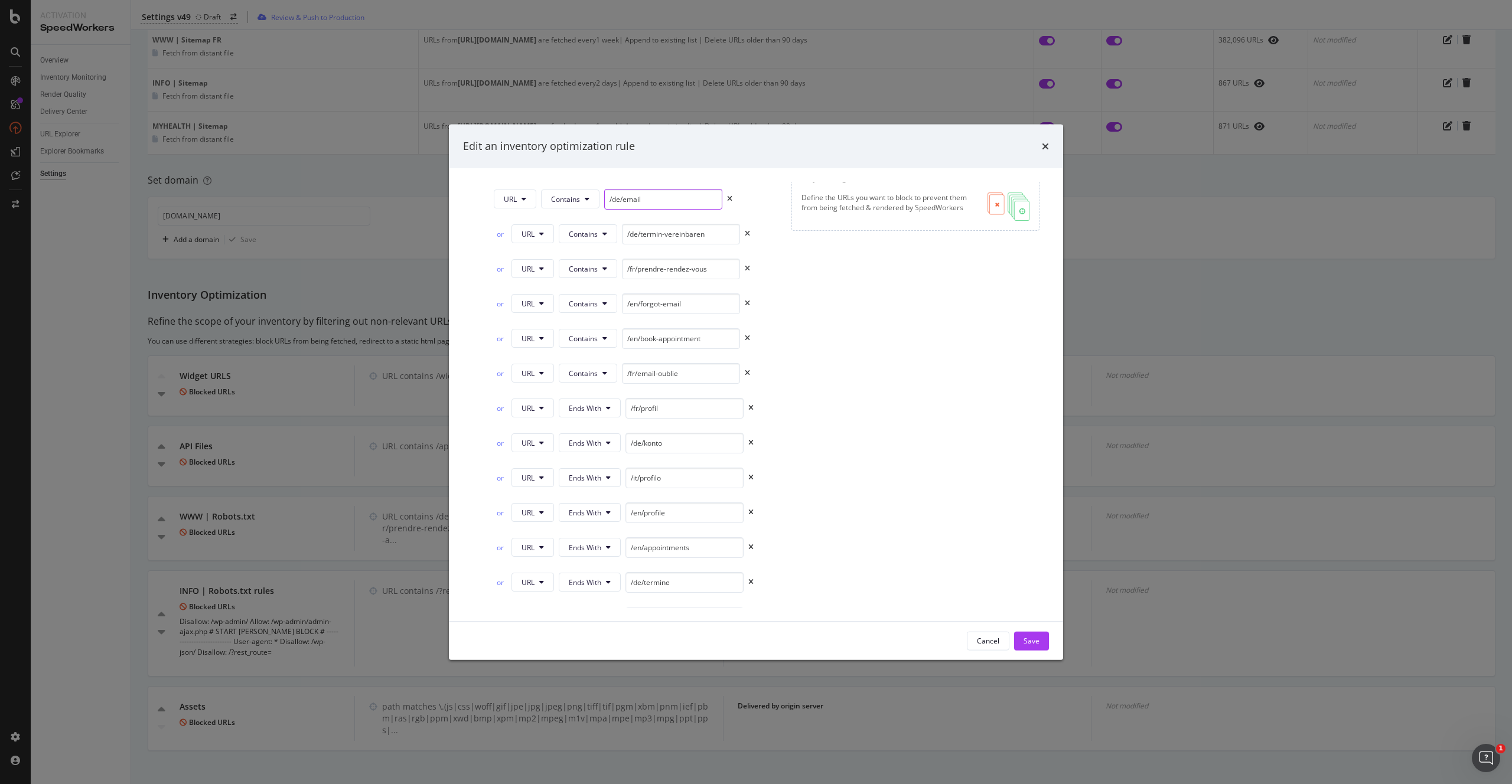
click at [662, 200] on input "/de/email" at bounding box center [663, 198] width 118 height 20
paste input "-vergessen"
type input "/de/email-vergessen"
click at [571, 191] on span "Contains" at bounding box center [566, 188] width 29 height 10
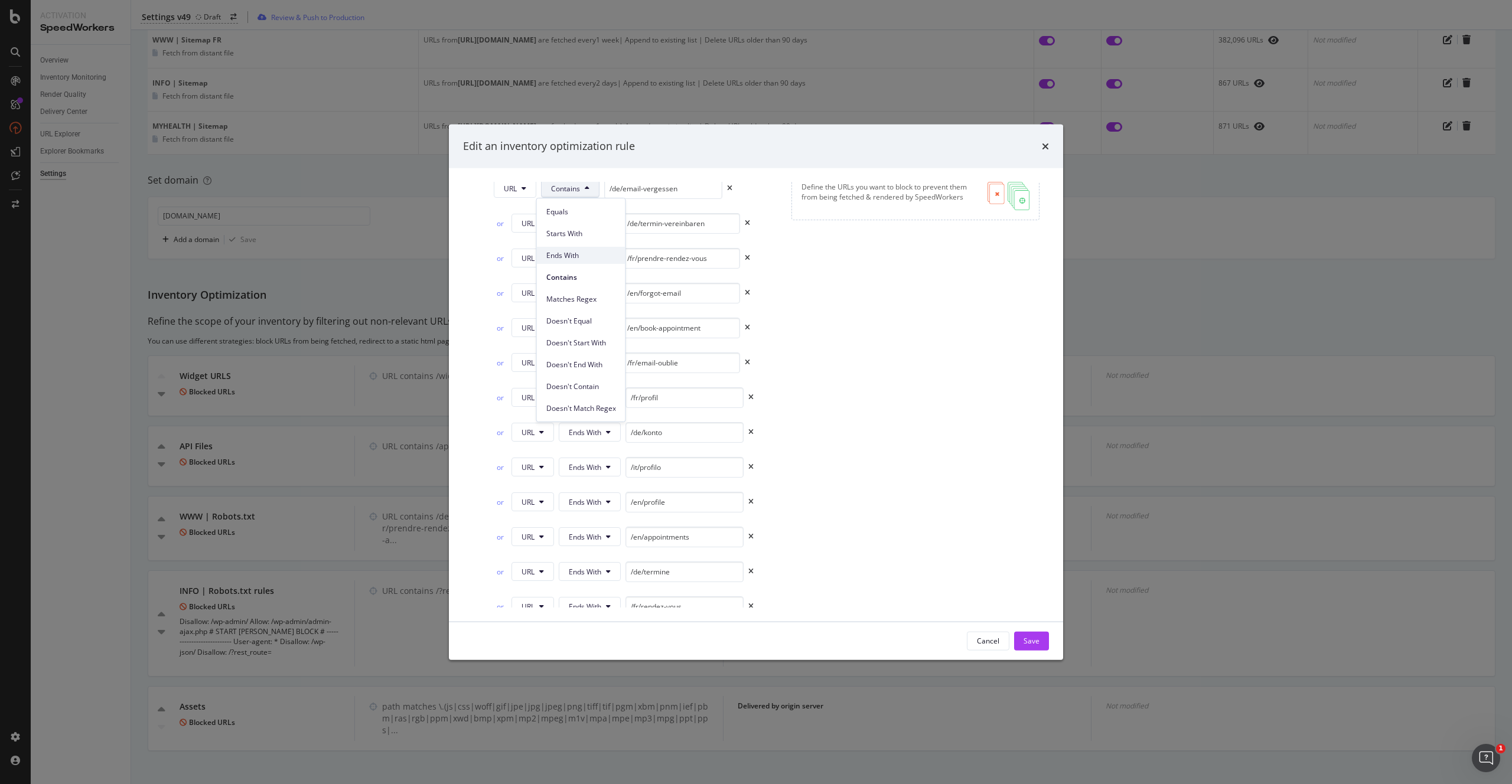
click at [578, 259] on span "Ends With" at bounding box center [581, 255] width 70 height 11
click at [595, 227] on button "Contains" at bounding box center [587, 227] width 58 height 19
click at [593, 292] on span "Ends With" at bounding box center [599, 294] width 70 height 11
click at [590, 261] on span "Contains" at bounding box center [583, 261] width 29 height 10
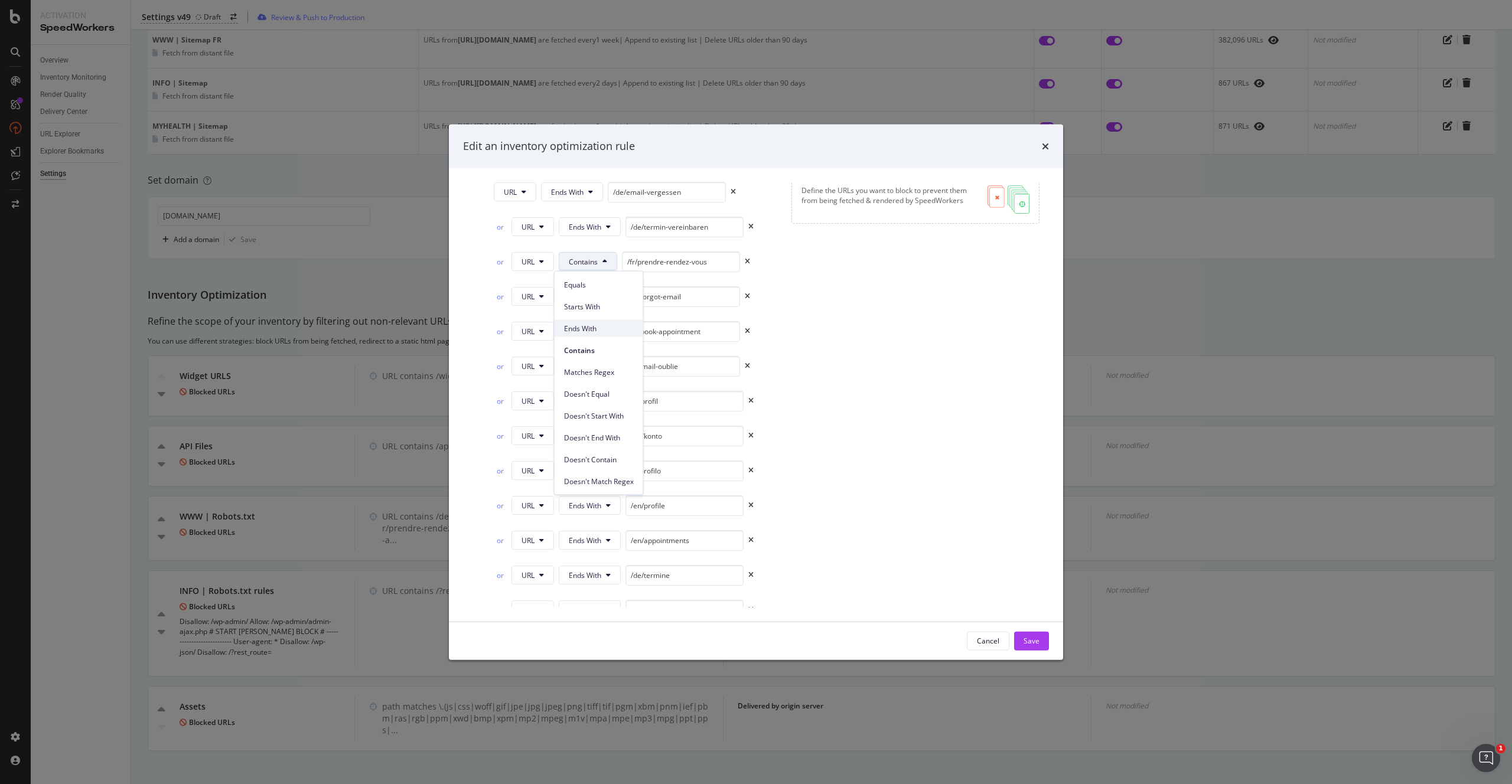
click at [594, 326] on span "Ends With" at bounding box center [599, 328] width 70 height 11
click at [586, 294] on span "Contains" at bounding box center [583, 295] width 29 height 10
click at [593, 360] on span "Ends With" at bounding box center [599, 363] width 70 height 11
click at [590, 333] on span "Contains" at bounding box center [583, 331] width 29 height 10
click at [592, 400] on span "Ends With" at bounding box center [599, 398] width 70 height 11
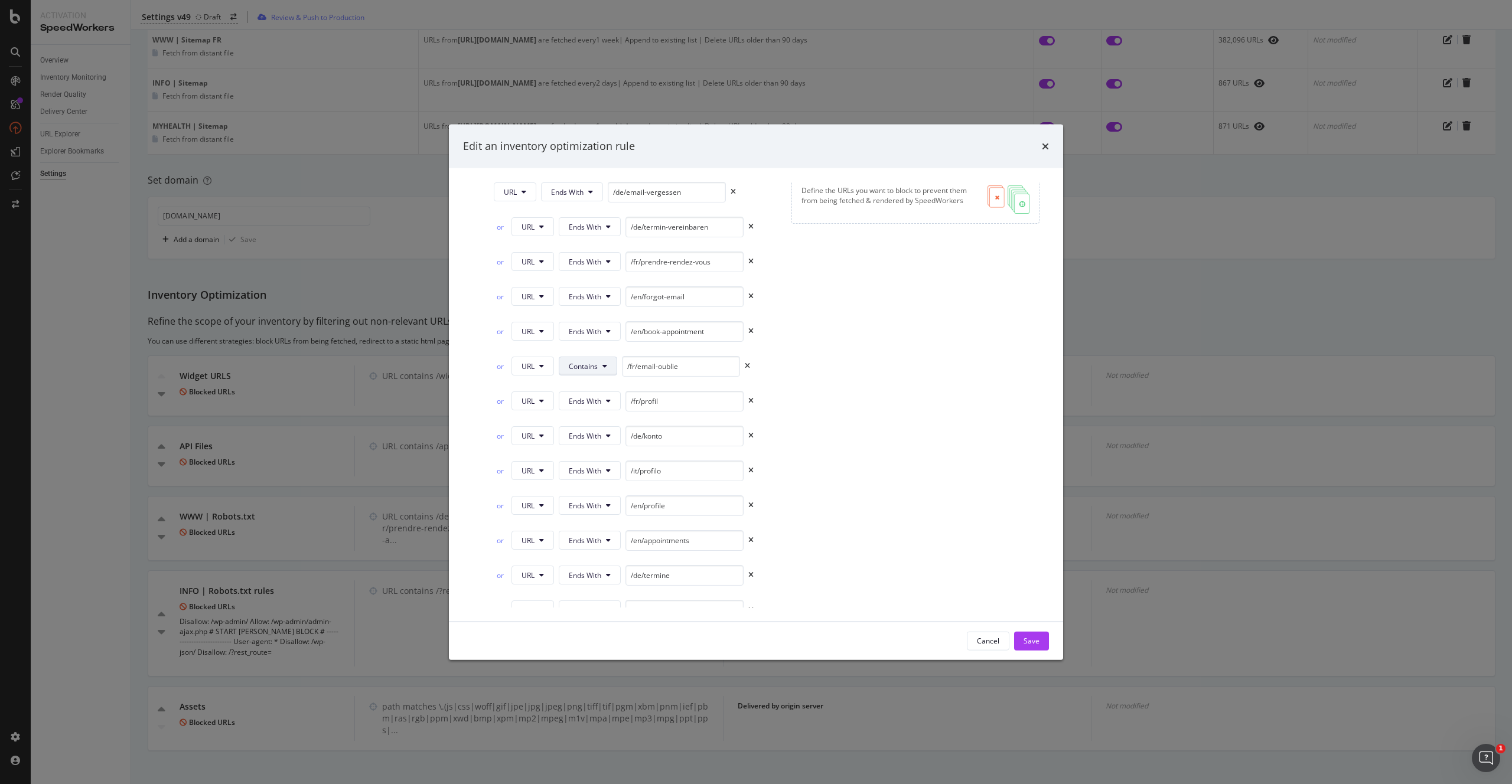
click at [596, 366] on button "Contains" at bounding box center [587, 366] width 58 height 19
click at [595, 433] on span "Ends With" at bounding box center [599, 433] width 70 height 11
click at [545, 574] on div "Add a condition" at bounding box center [535, 577] width 51 height 10
click at [585, 577] on span "Equals" at bounding box center [579, 577] width 22 height 10
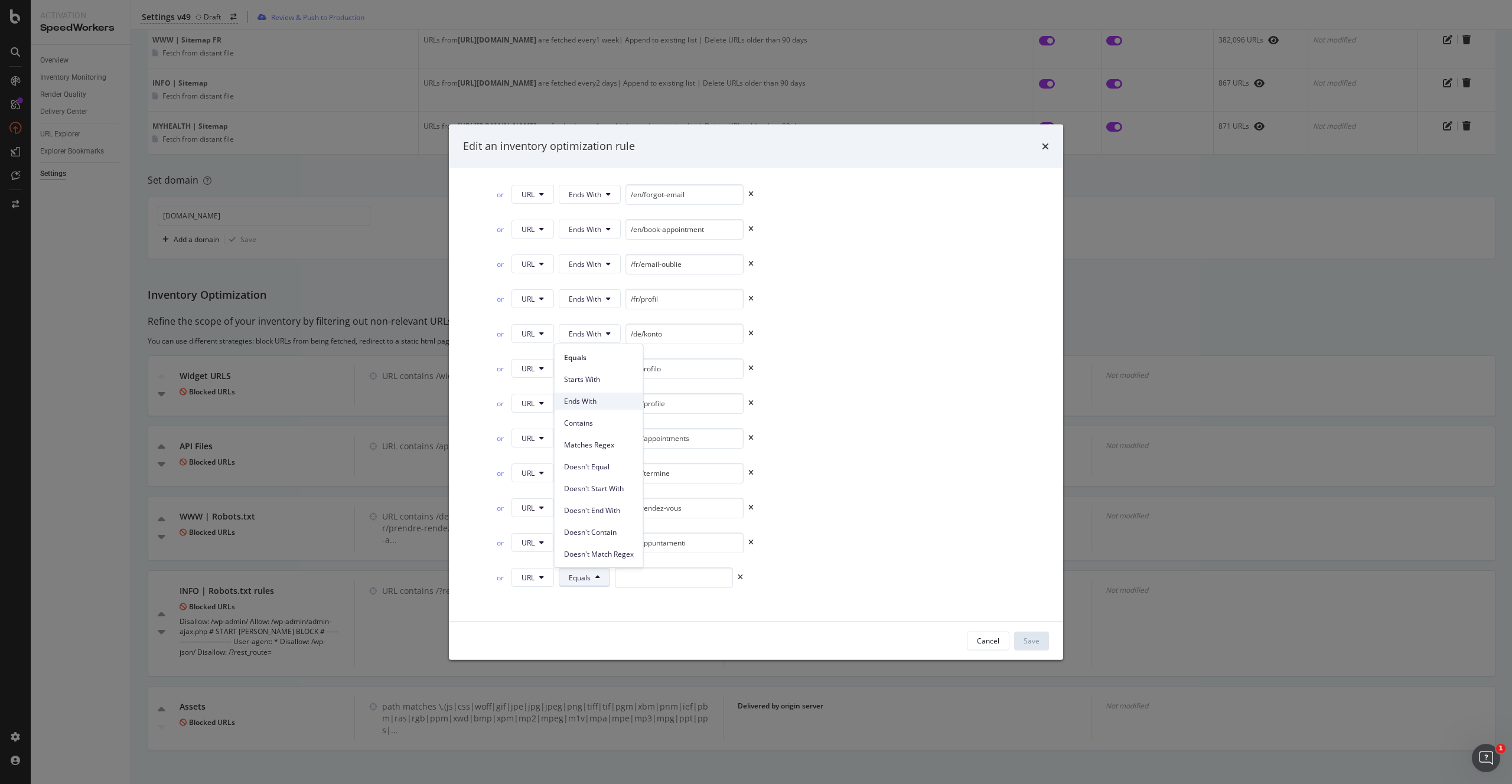
click at [591, 402] on span "Ends With" at bounding box center [599, 402] width 70 height 11
click at [660, 580] on input "modal" at bounding box center [684, 577] width 118 height 20
paste input "/it/email-dimenticata"
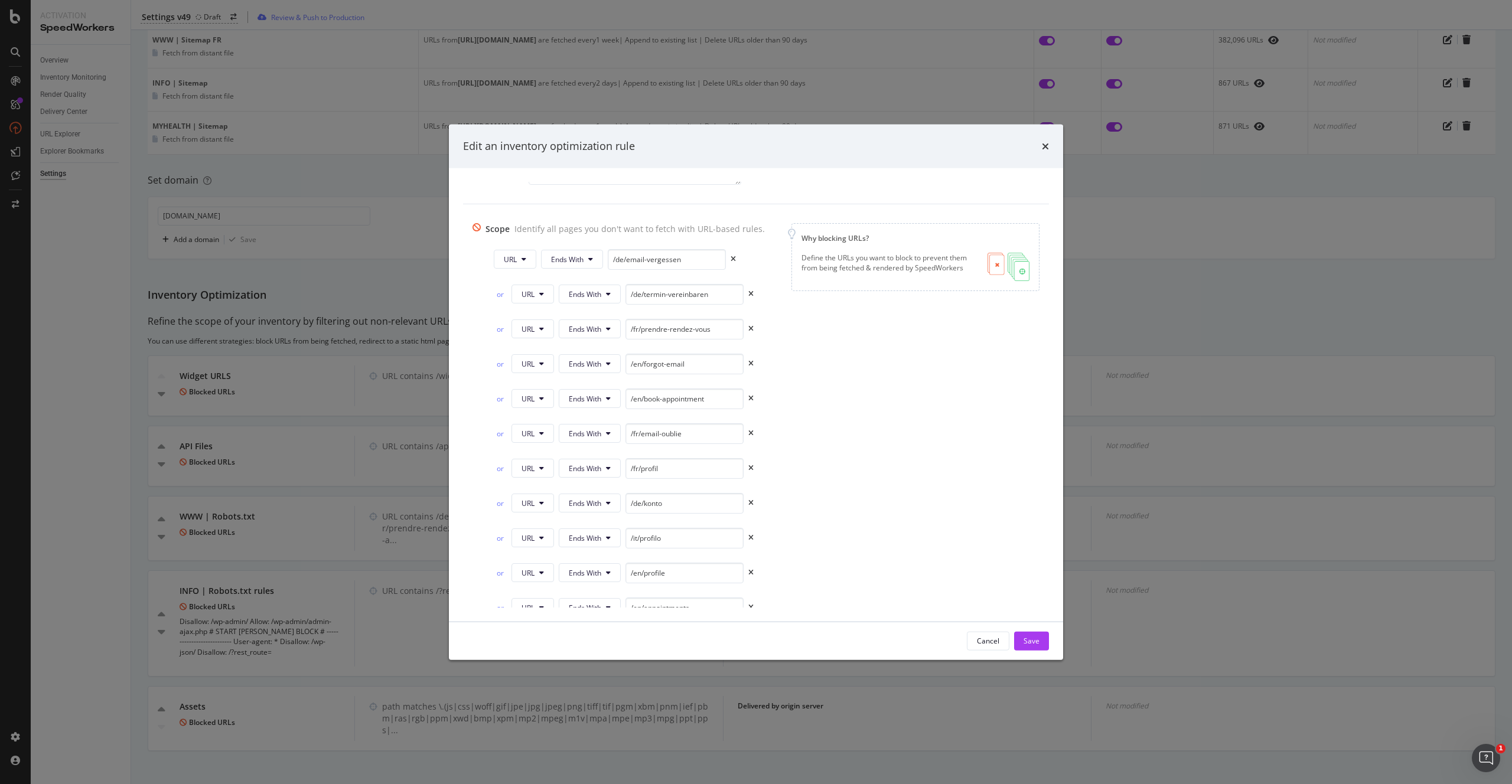
scroll to position [174, 0]
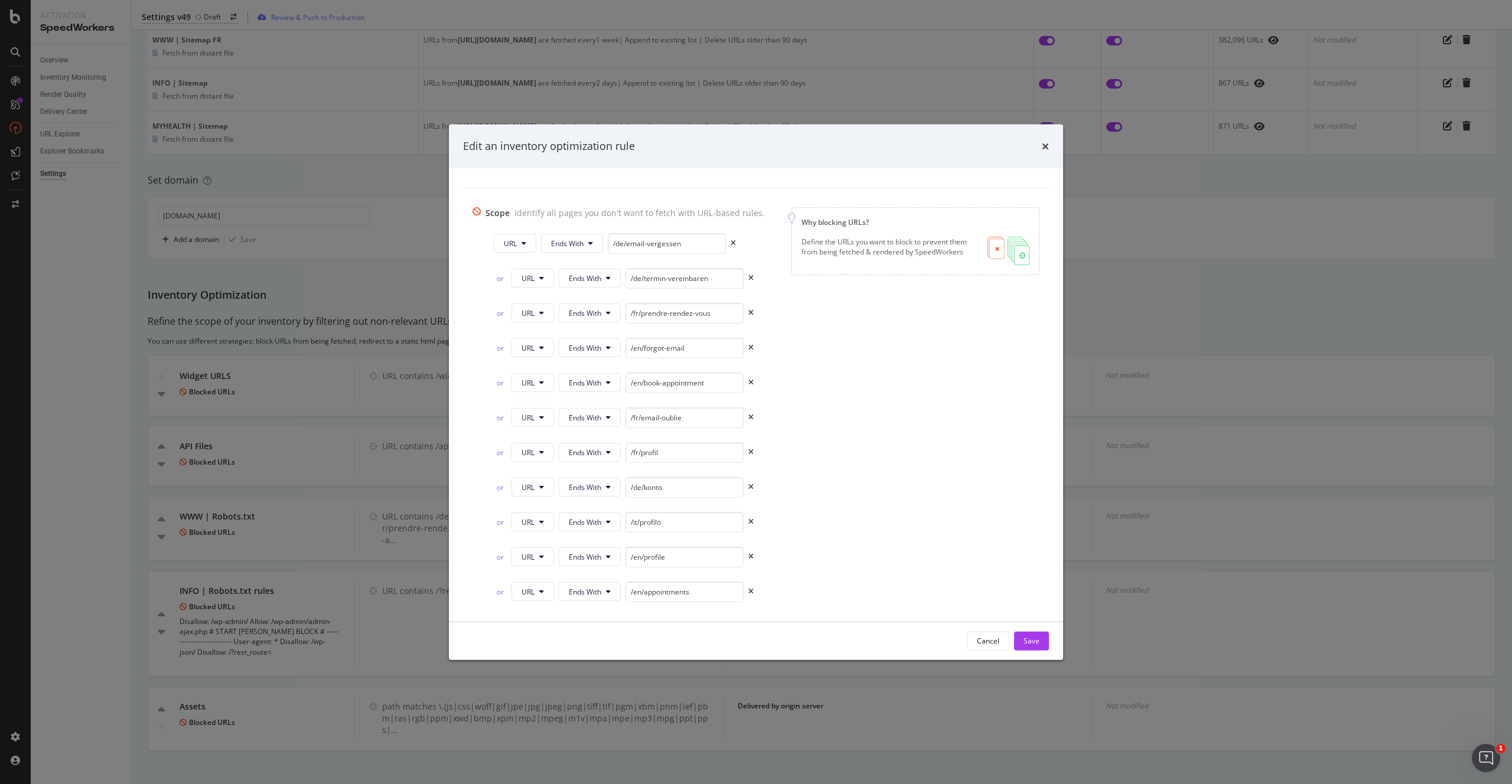
type input "/it/email-dimenticata"
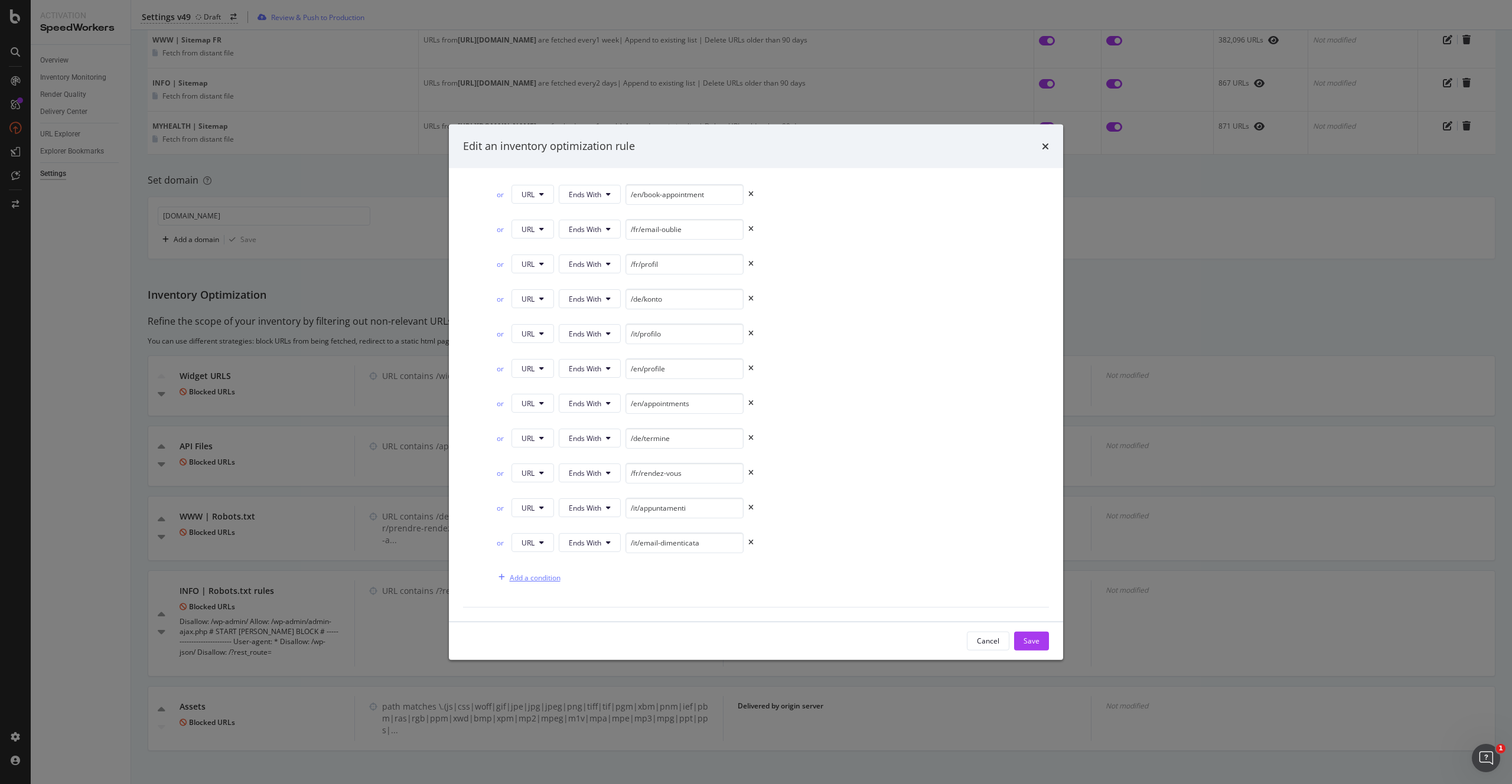
click at [530, 579] on div "Add a condition" at bounding box center [535, 577] width 51 height 10
click at [575, 583] on button "Equals" at bounding box center [584, 577] width 52 height 19
click at [602, 396] on span "Ends With" at bounding box center [599, 402] width 70 height 11
click at [676, 578] on input "modal" at bounding box center [684, 577] width 118 height 20
paste input "/it/prenotare-appuntamento"
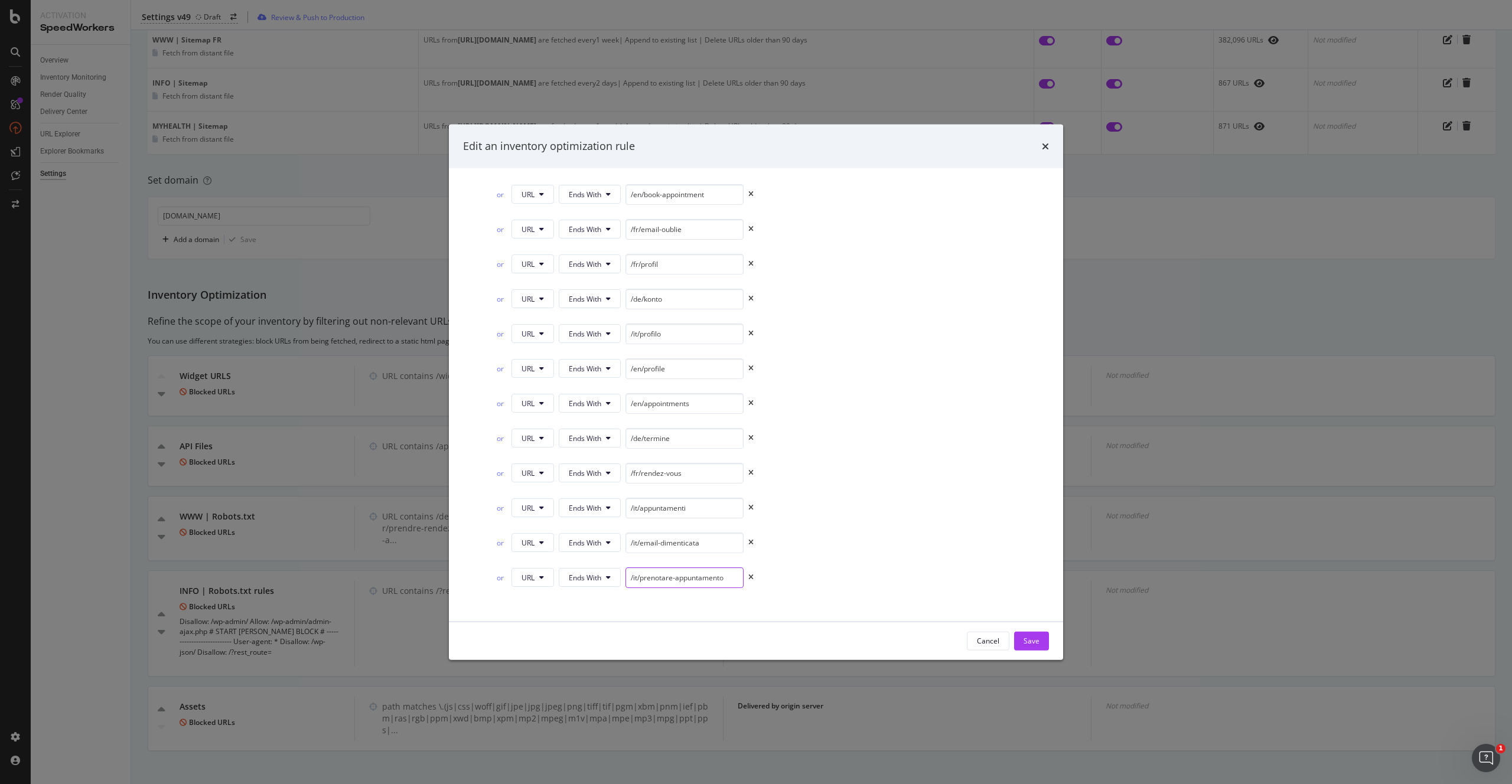
type input "/it/prenotare-appuntamento"
click at [816, 561] on div "Scope Identify all pages you don't want to fetch with URL-based rules. URL Ends…" at bounding box center [756, 320] width 567 height 604
click at [1029, 640] on div "Save" at bounding box center [1031, 640] width 16 height 10
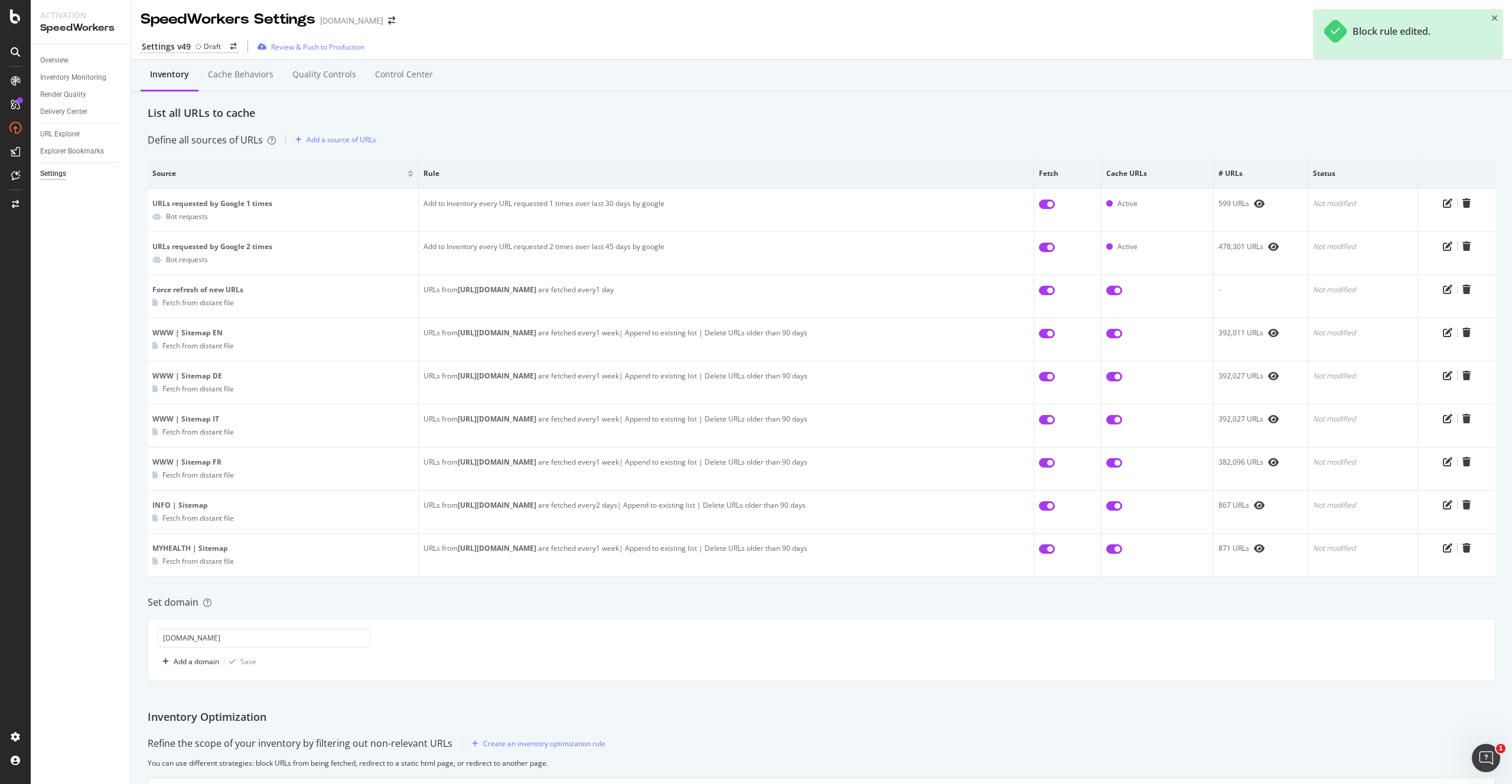
scroll to position [422, 0]
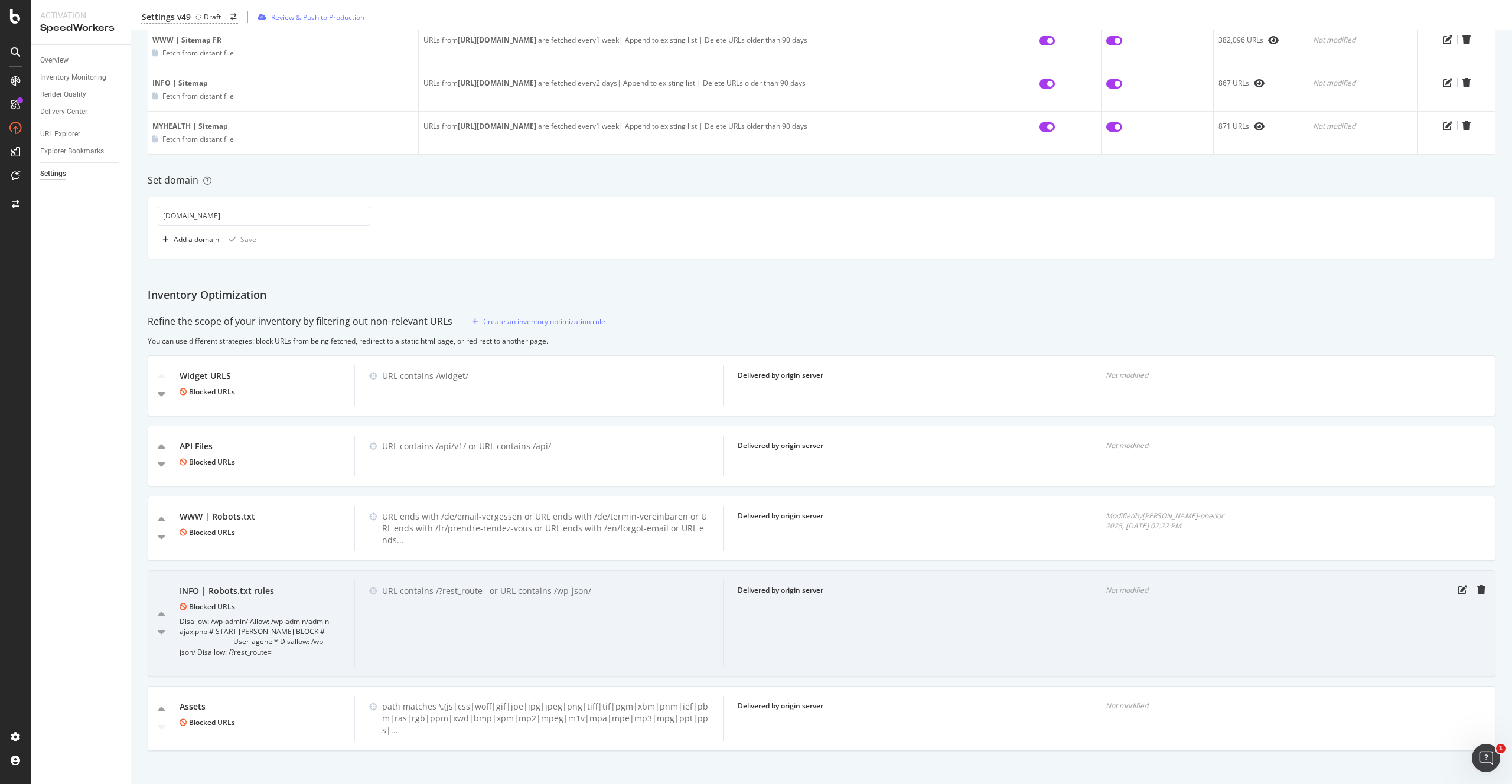
click at [413, 634] on div "URL contains /?rest_route= or URL contains /wp-json/" at bounding box center [539, 623] width 368 height 86
click at [1463, 587] on icon "pen-to-square" at bounding box center [1462, 590] width 10 height 10
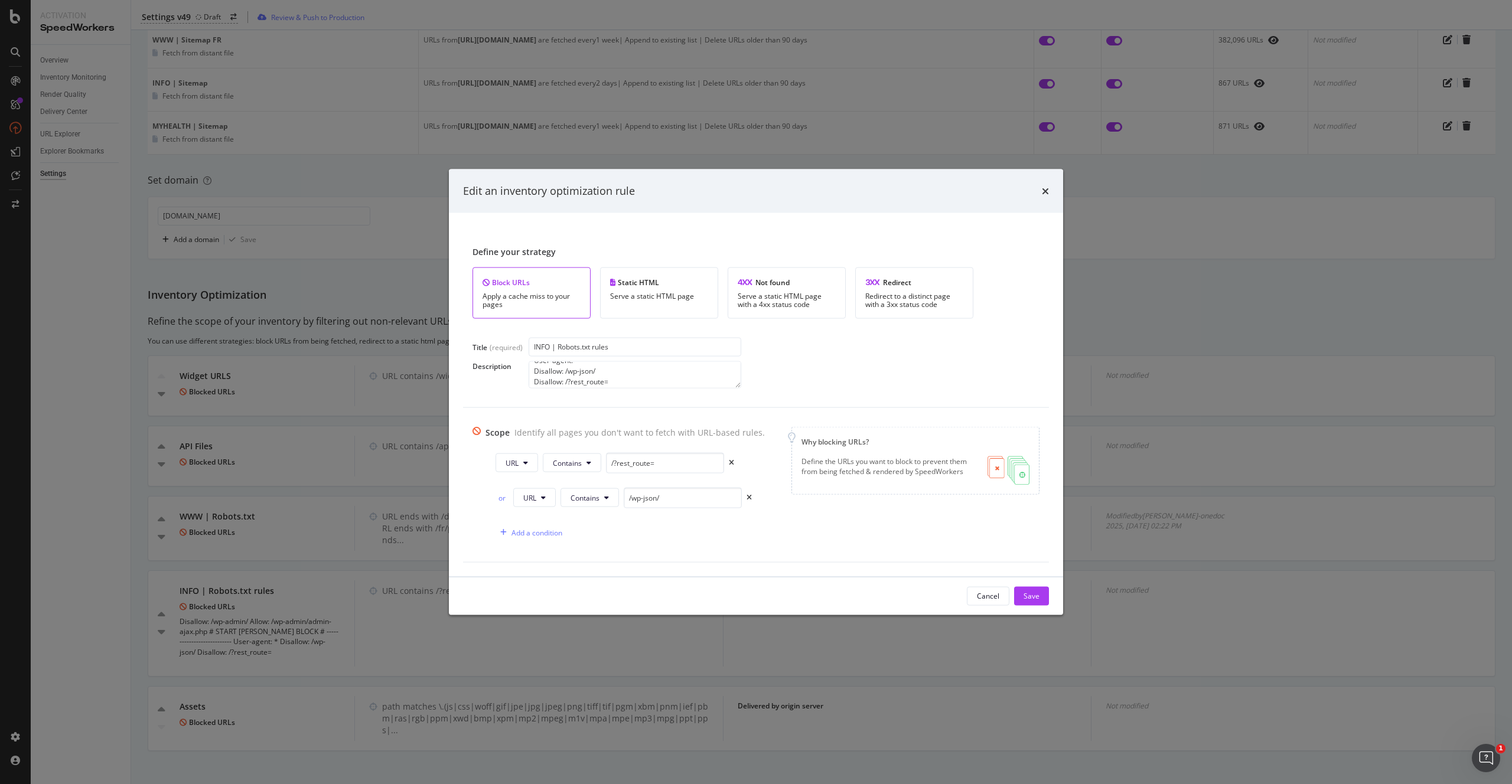
scroll to position [64, 0]
drag, startPoint x: 639, startPoint y: 379, endPoint x: 512, endPoint y: 372, distance: 127.2
click at [512, 372] on div "Description Disallow: /wp-admin/ Allow: /wp-admin/admin-ajax.php # START YOAST …" at bounding box center [756, 374] width 567 height 27
click at [628, 368] on textarea "Disallow: /wp-admin/ Allow: /wp-admin/admin-ajax.php # START YOAST BLOCK # ----…" at bounding box center [635, 374] width 212 height 27
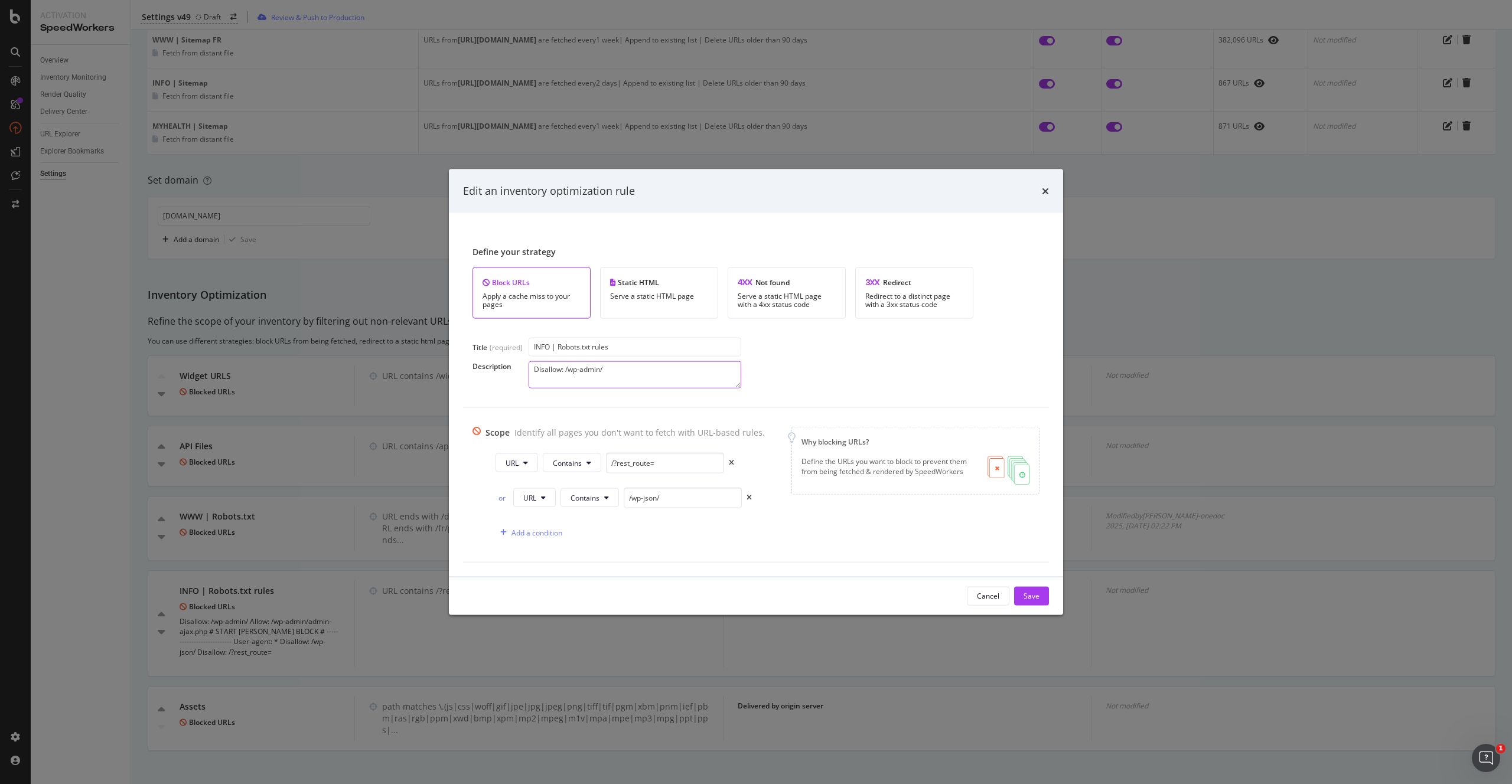
paste textarea "Disallow: /wp-json/ Disallow: /?rest_route="
click at [638, 378] on textarea "Disallow: /wp-admin/ Disallow: /wp-json/ Disallow: /?rest_route= Allow: /wp-adm…" at bounding box center [635, 374] width 212 height 27
drag, startPoint x: 566, startPoint y: 369, endPoint x: 623, endPoint y: 369, distance: 57.0
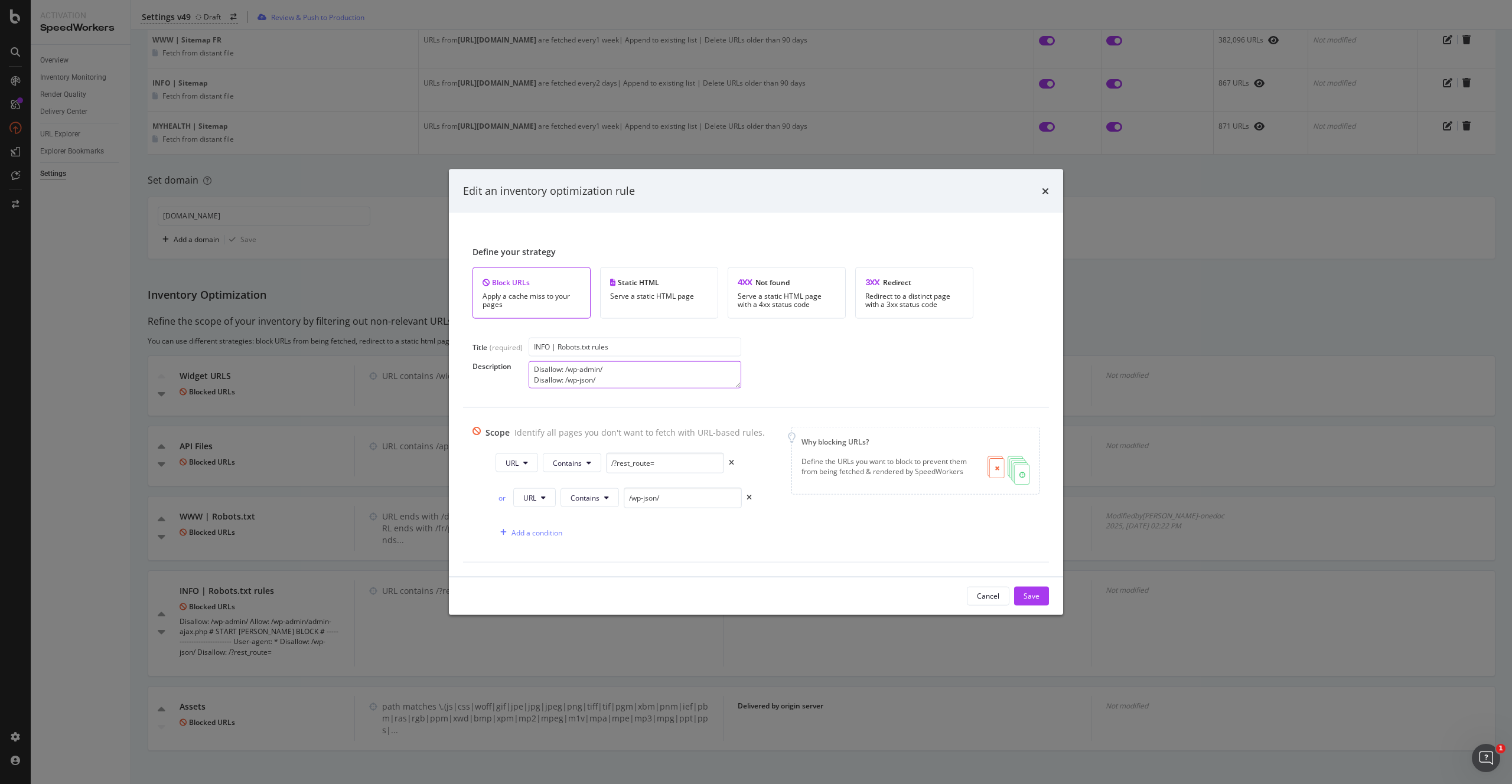
click at [623, 369] on textarea "Disallow: /wp-admin/ Disallow: /wp-json/ Disallow: /?rest_route= Allow: /wp-adm…" at bounding box center [635, 374] width 212 height 27
type textarea "Disallow: /wp-admin/ Disallow: /wp-json/ Disallow: /?rest_route= Allow: /wp-adm…"
click at [543, 536] on div "Add a condition" at bounding box center [537, 532] width 51 height 10
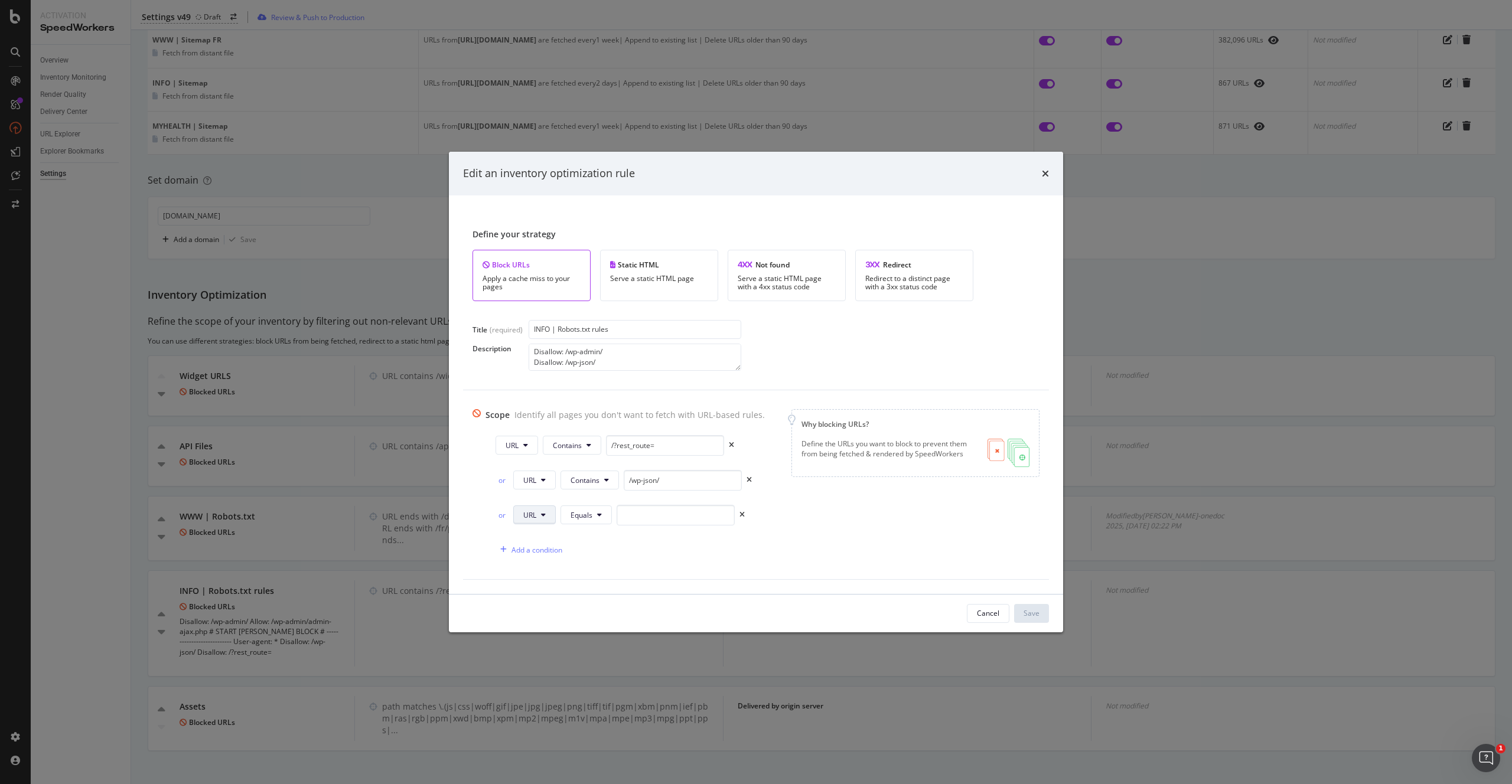
click at [541, 517] on icon "modal" at bounding box center [543, 515] width 5 height 7
click at [541, 517] on icon "modal" at bounding box center [543, 515] width 5 height 7
click at [585, 512] on span "Equals" at bounding box center [581, 515] width 22 height 10
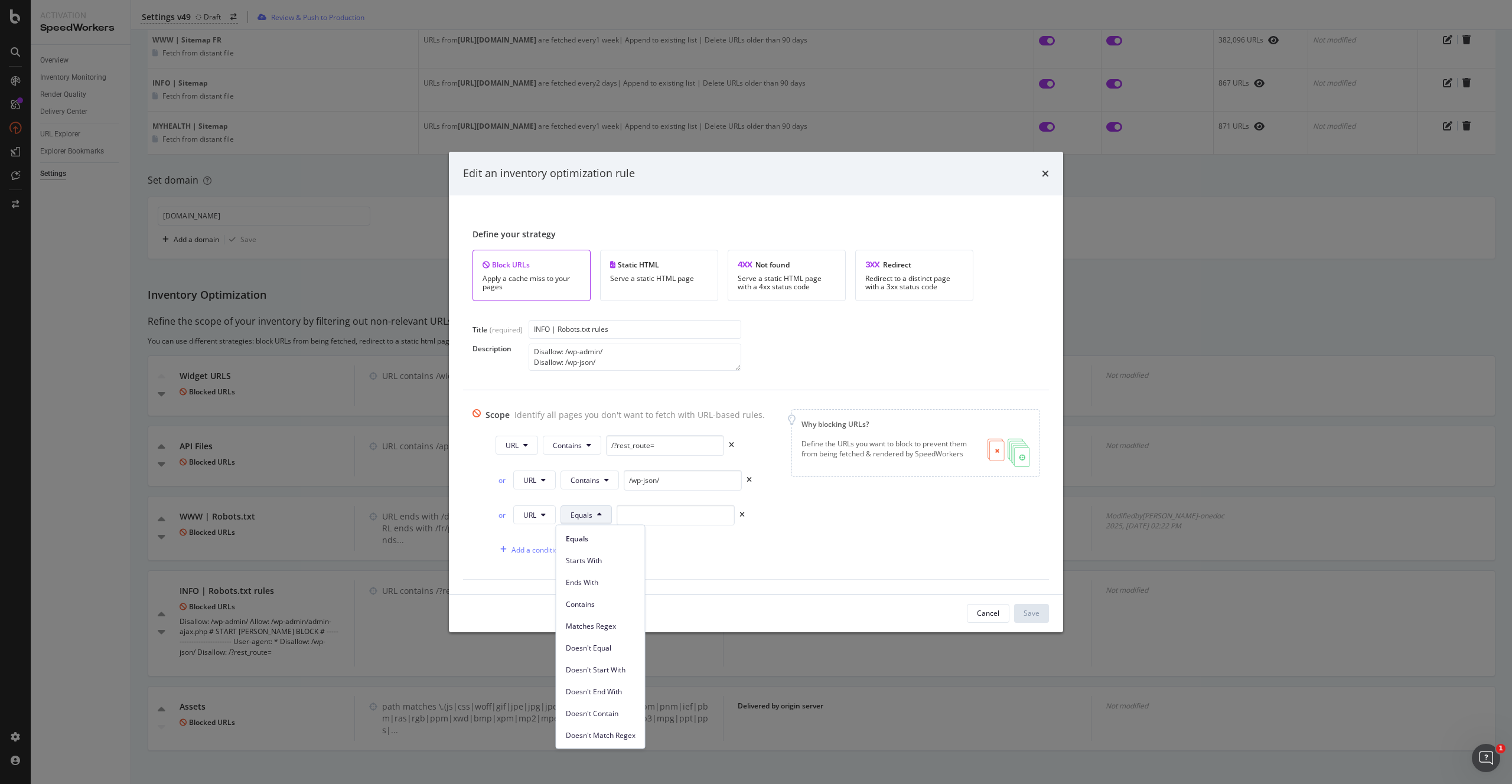
click at [782, 513] on div "Scope Identify all pages you don't want to fetch with URL-based rules. URL Cont…" at bounding box center [756, 484] width 567 height 151
click at [673, 518] on input "modal" at bounding box center [675, 515] width 118 height 20
paste input "/wp-admin/"
type input "/wp-admin/"
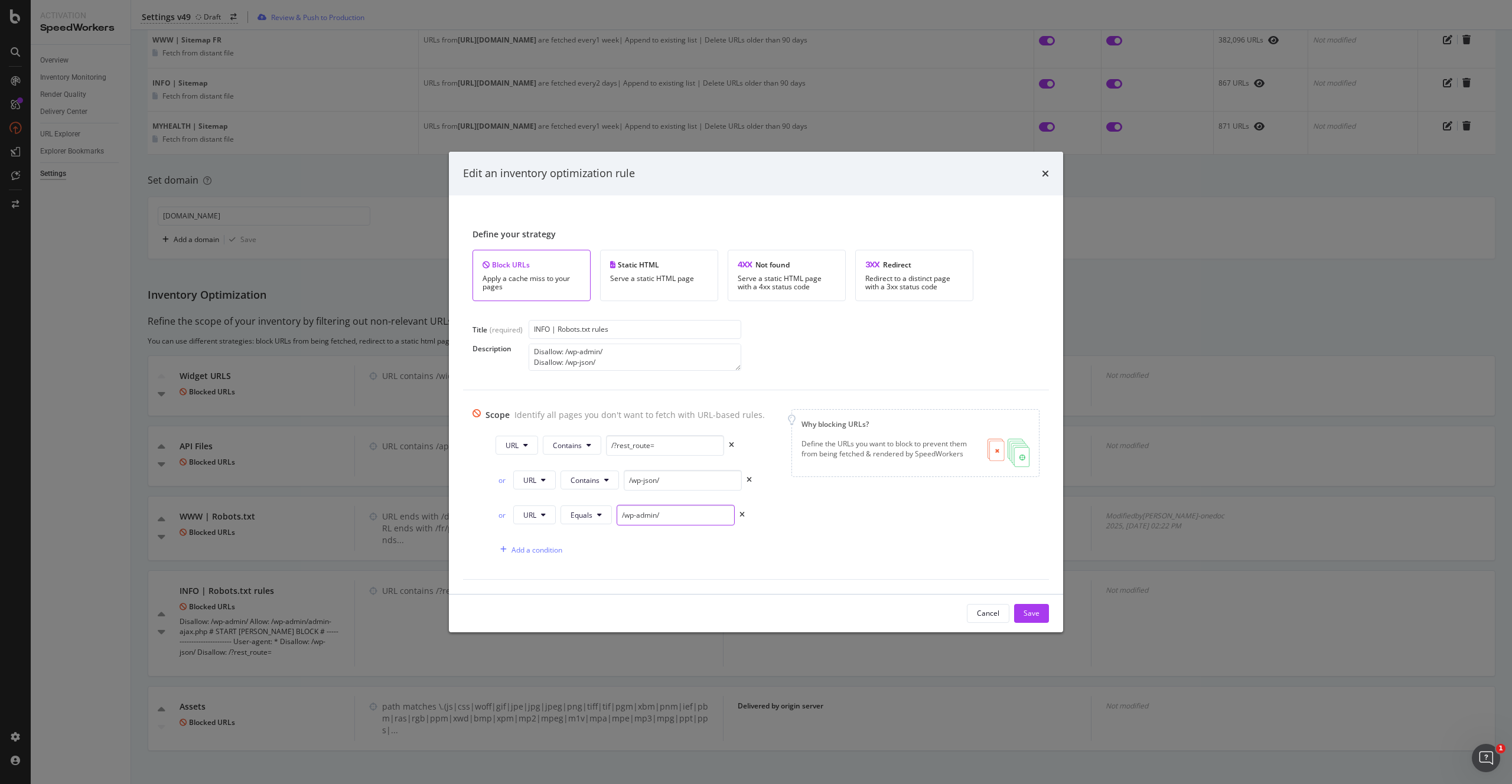
click at [673, 518] on input "/wp-admin/" at bounding box center [675, 515] width 118 height 20
click at [738, 519] on div "or URL Equals" at bounding box center [620, 515] width 250 height 20
click at [740, 516] on icon "times" at bounding box center [742, 515] width 5 height 7
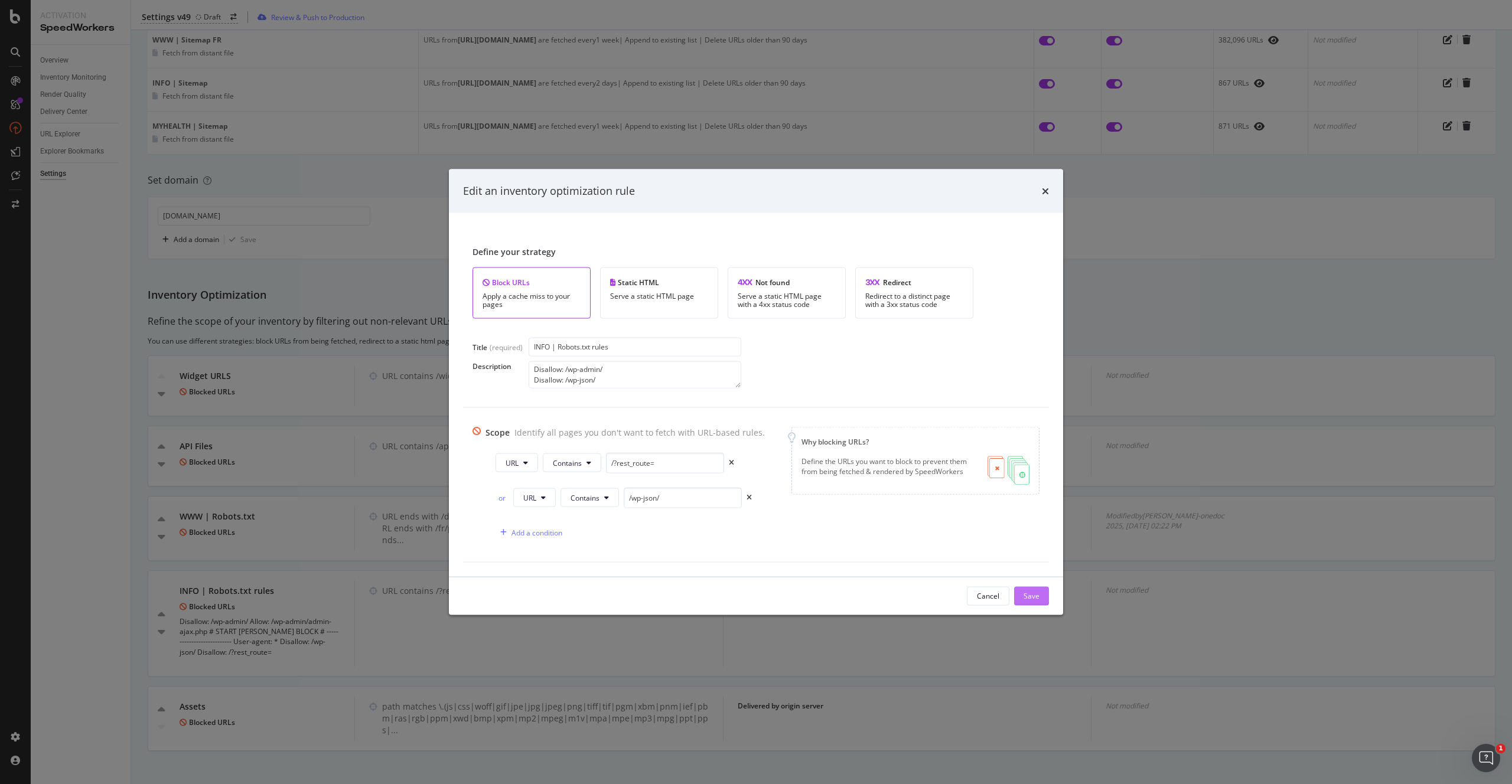
click at [1032, 596] on div "Save" at bounding box center [1031, 596] width 16 height 10
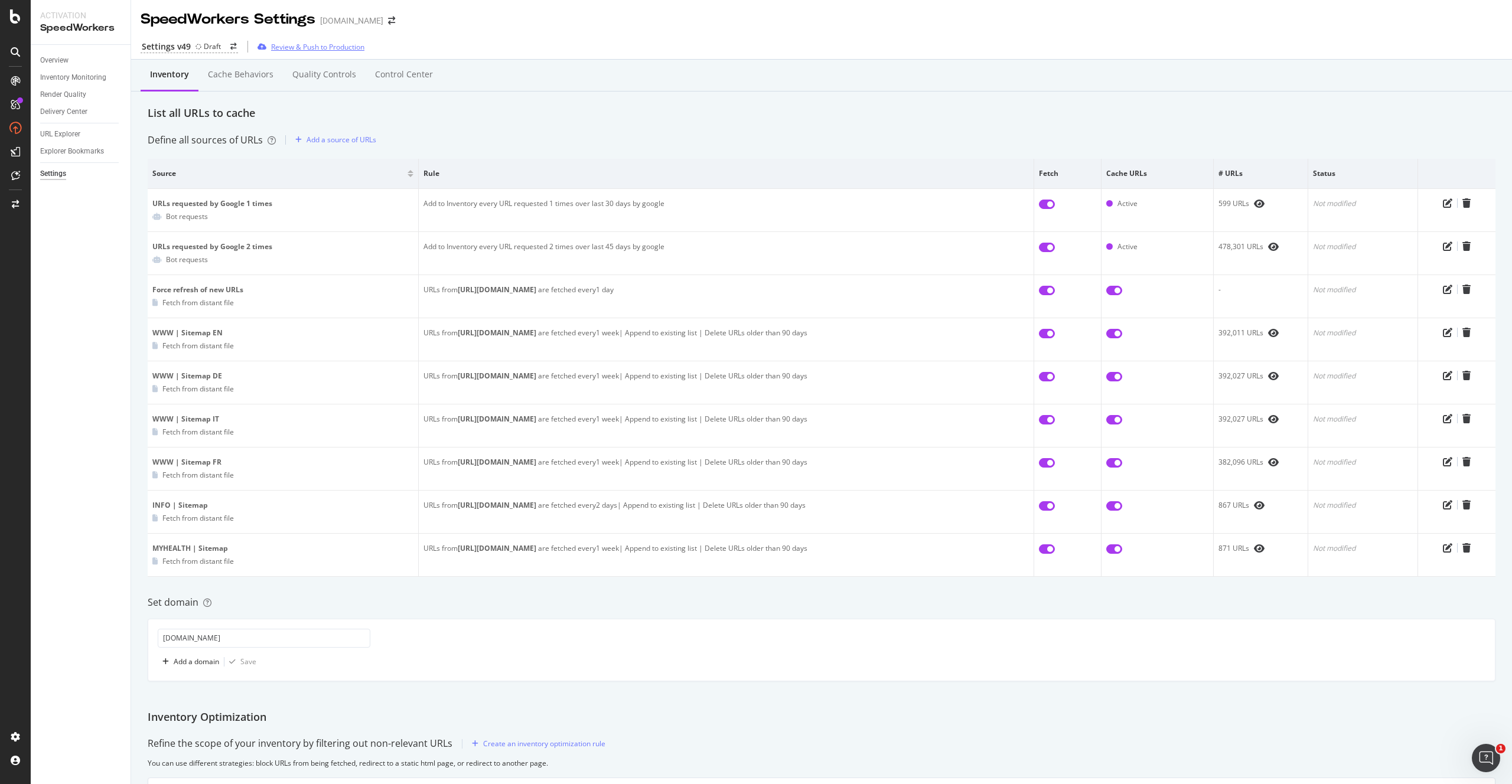
click at [329, 43] on div "Review & Push to Production" at bounding box center [318, 47] width 94 height 10
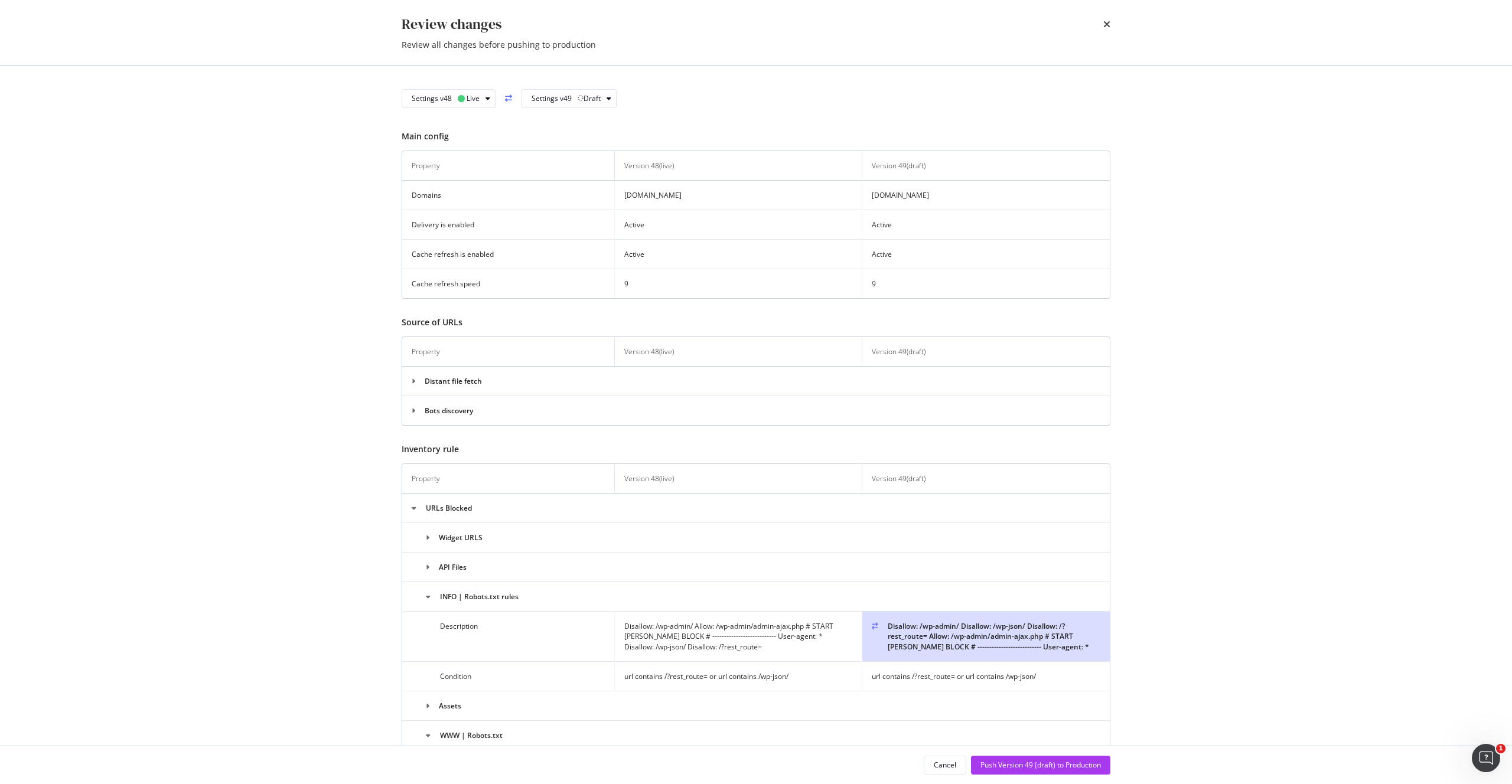
scroll to position [610, 0]
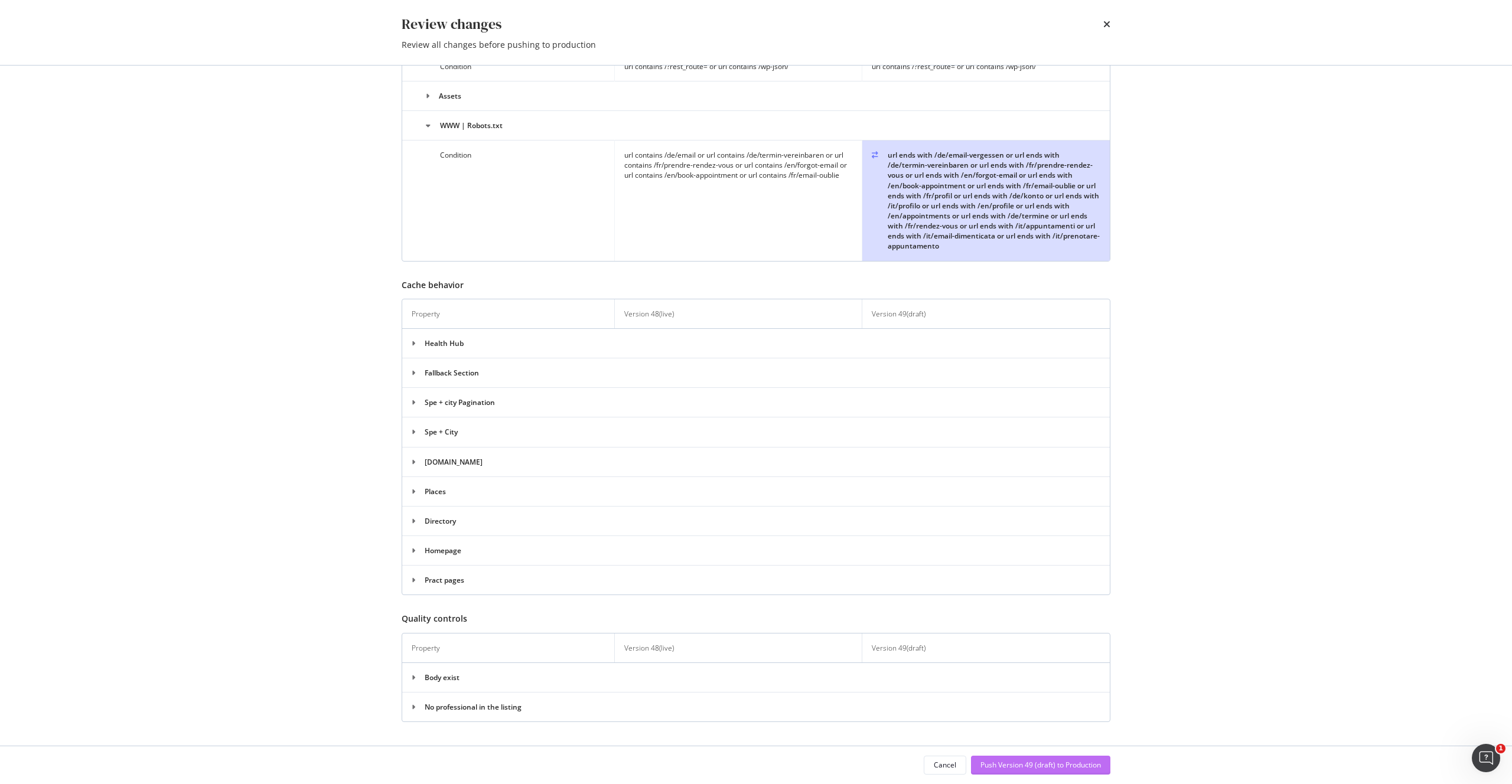
click at [1026, 769] on div "Push Version 49 (draft) to Production" at bounding box center [1041, 764] width 121 height 10
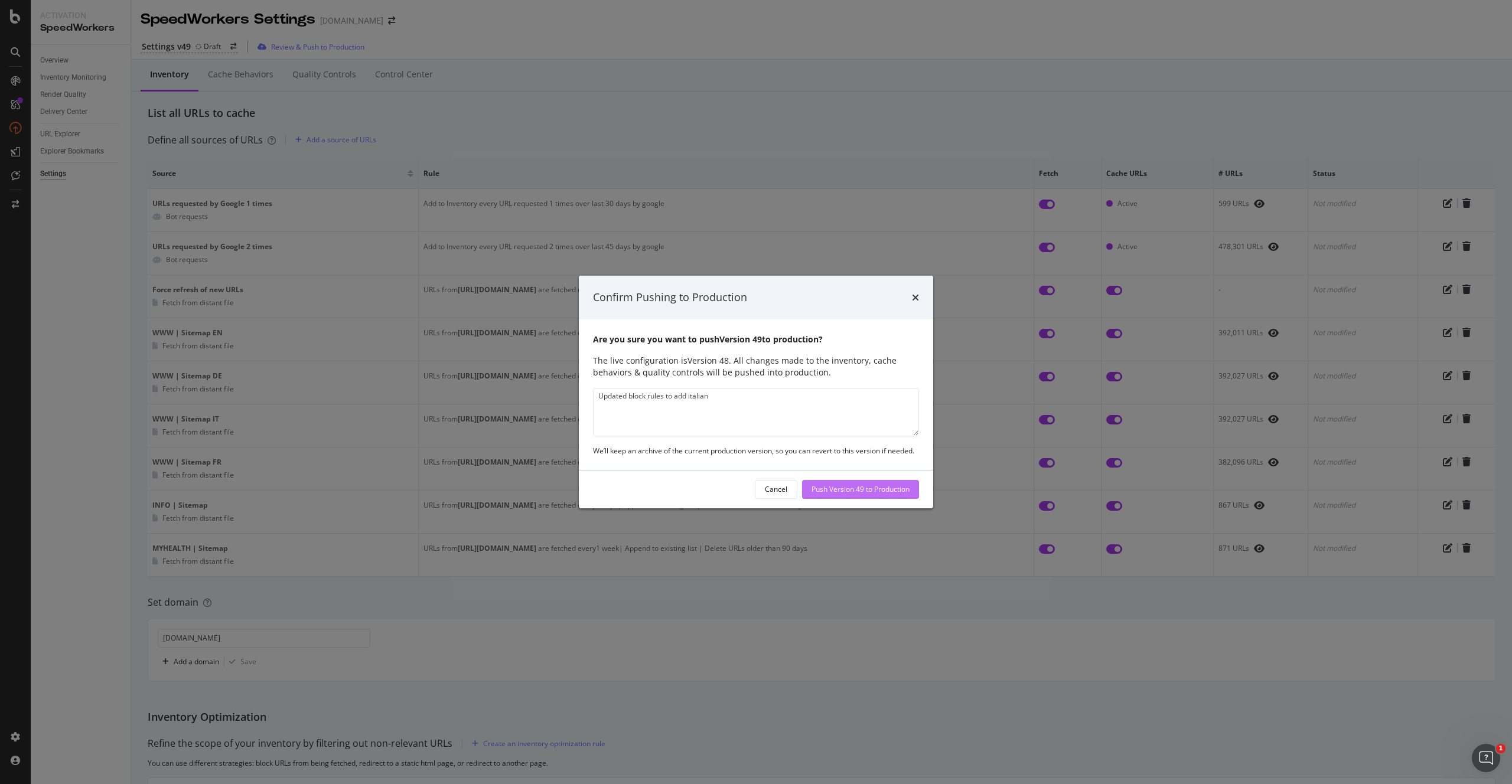
type textarea "Updated block rules to add italian"
click at [840, 490] on div "Push Version 49 to Production" at bounding box center [860, 489] width 98 height 10
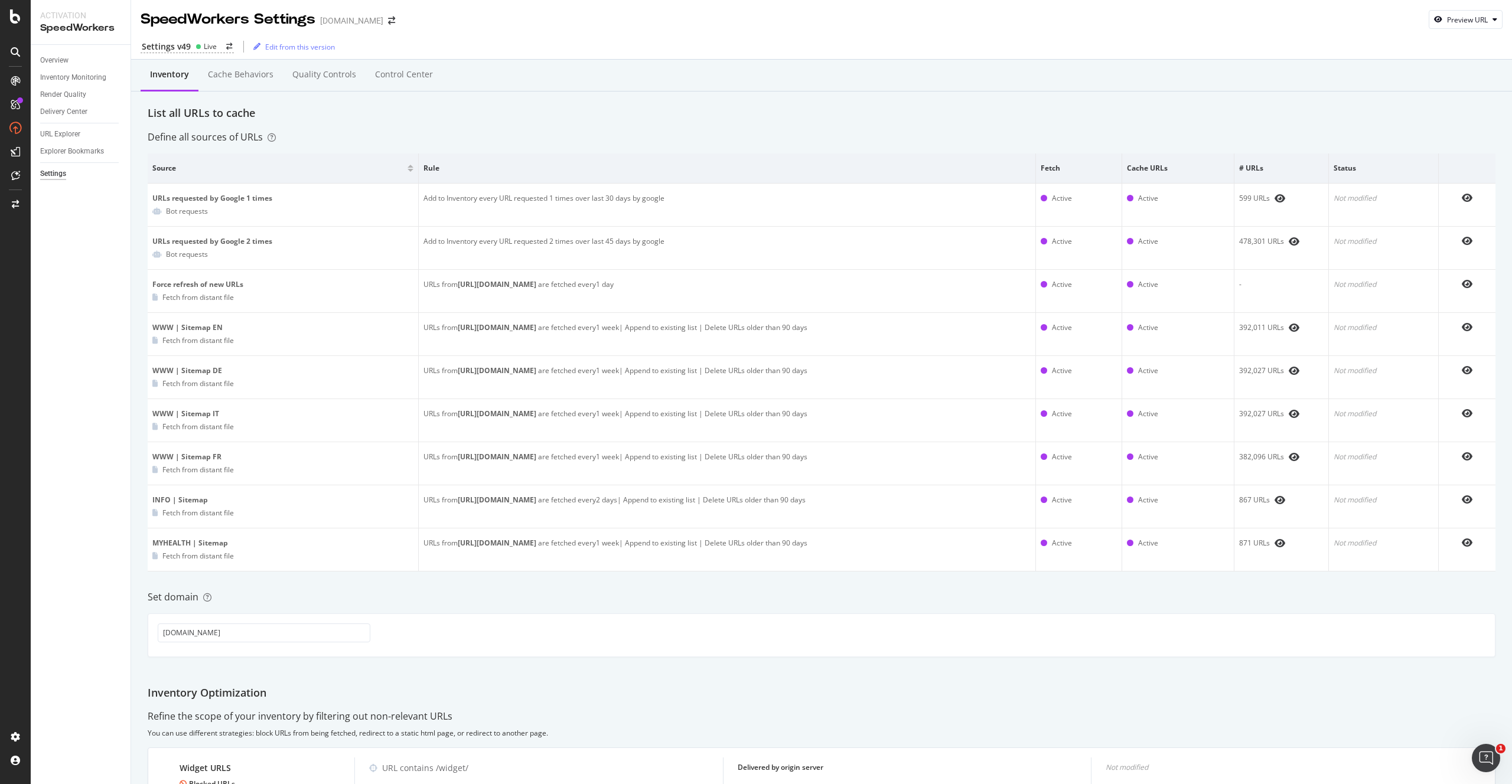
click at [564, 116] on div "List all URLs to cache" at bounding box center [821, 113] width 1348 height 16
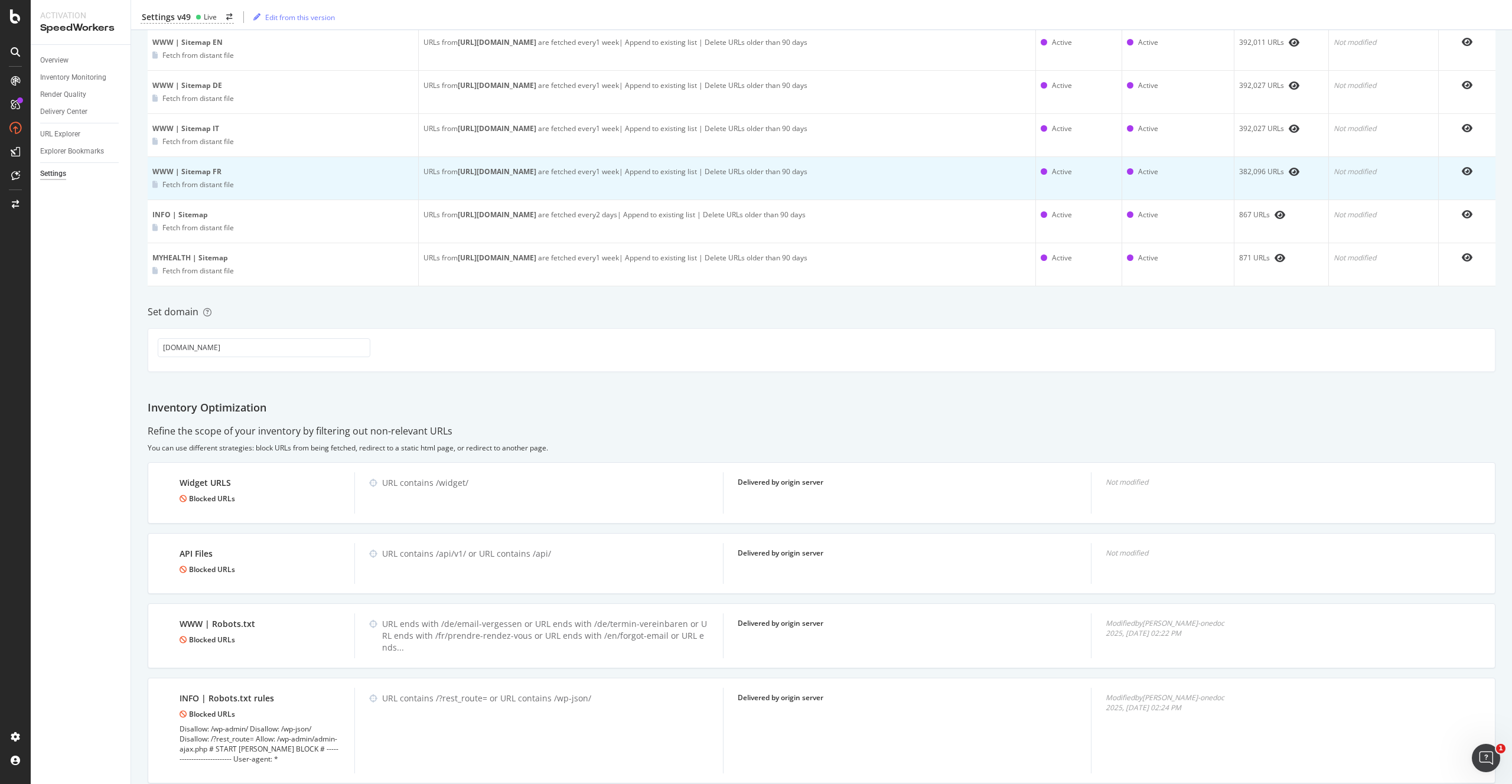
scroll to position [392, 0]
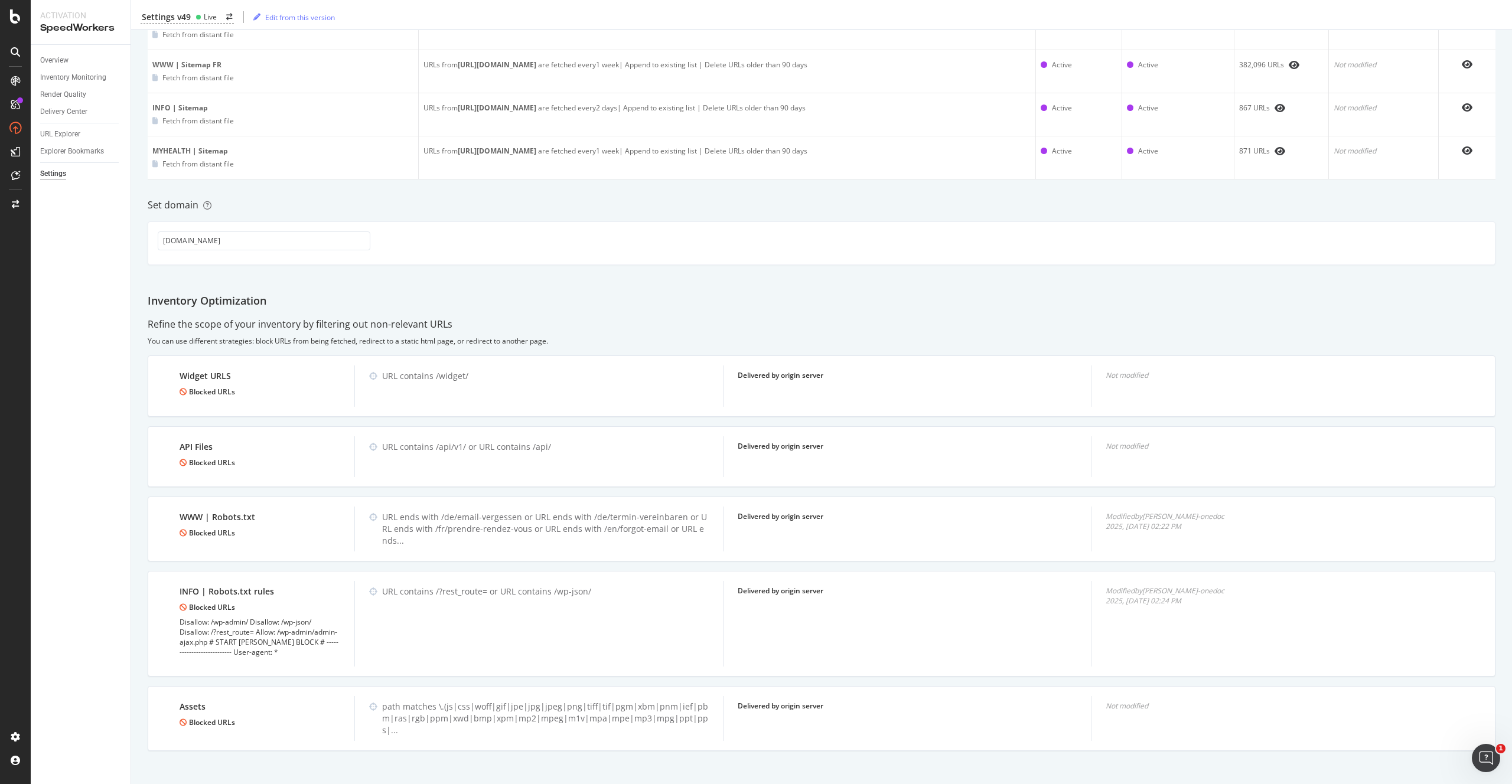
click at [372, 216] on div "Inventory Cache behaviors Quality Controls Control Center List all URLs to cach…" at bounding box center [822, 230] width 1381 height 1124
